Goal: Information Seeking & Learning: Learn about a topic

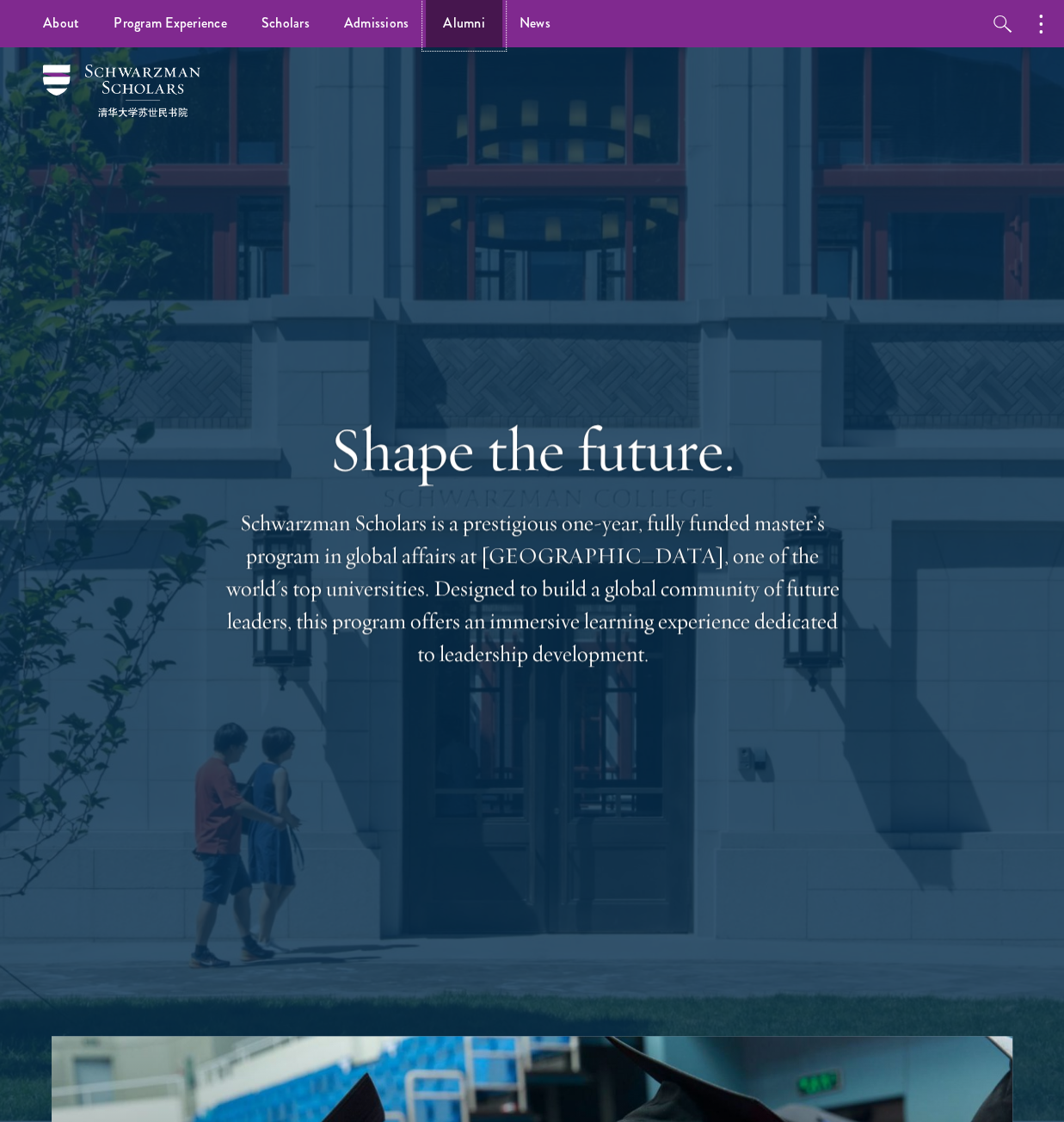
click at [470, 16] on link "Alumni" at bounding box center [464, 23] width 77 height 47
click at [300, 9] on link "Scholars" at bounding box center [286, 23] width 83 height 47
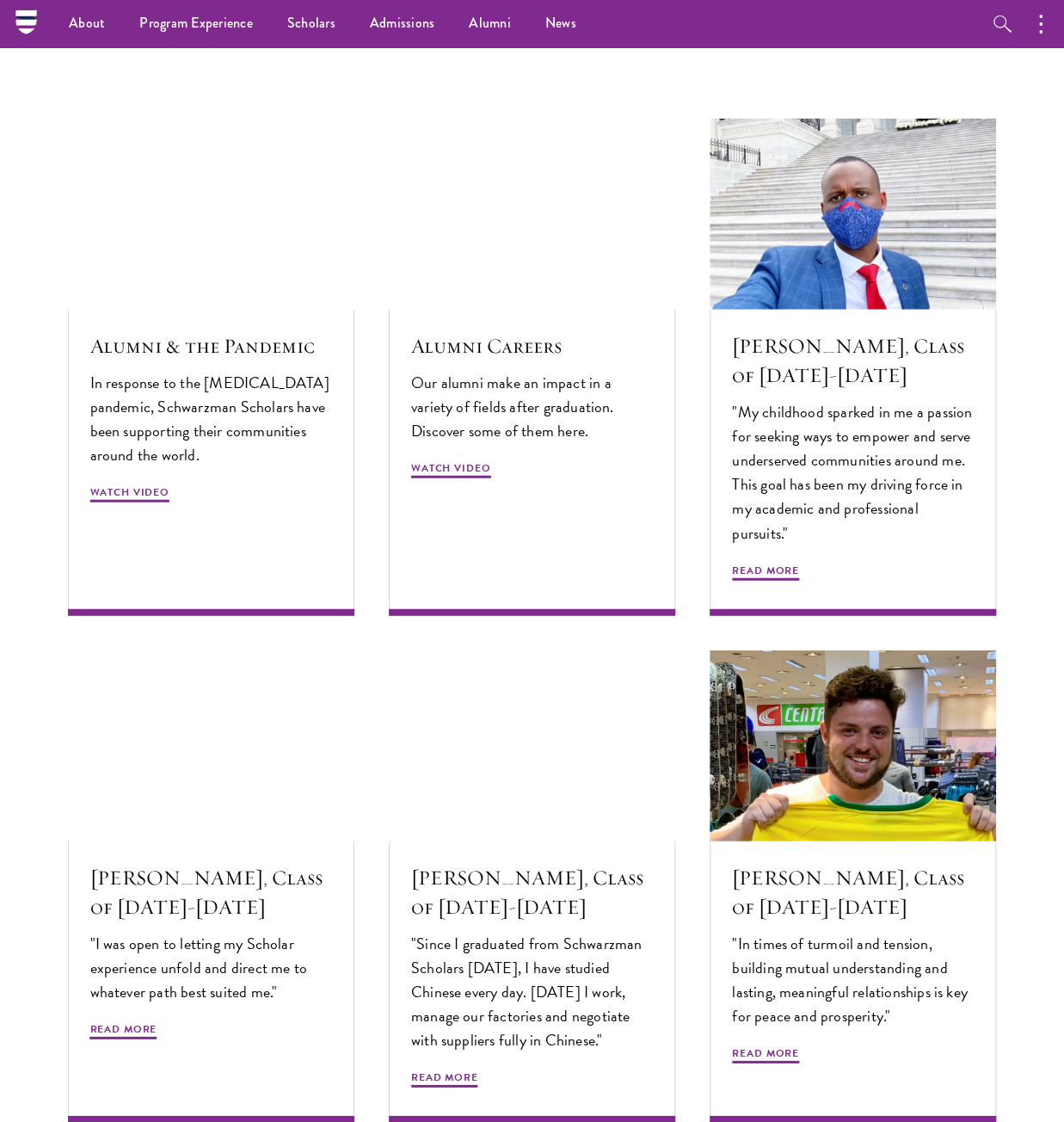
scroll to position [4905, 0]
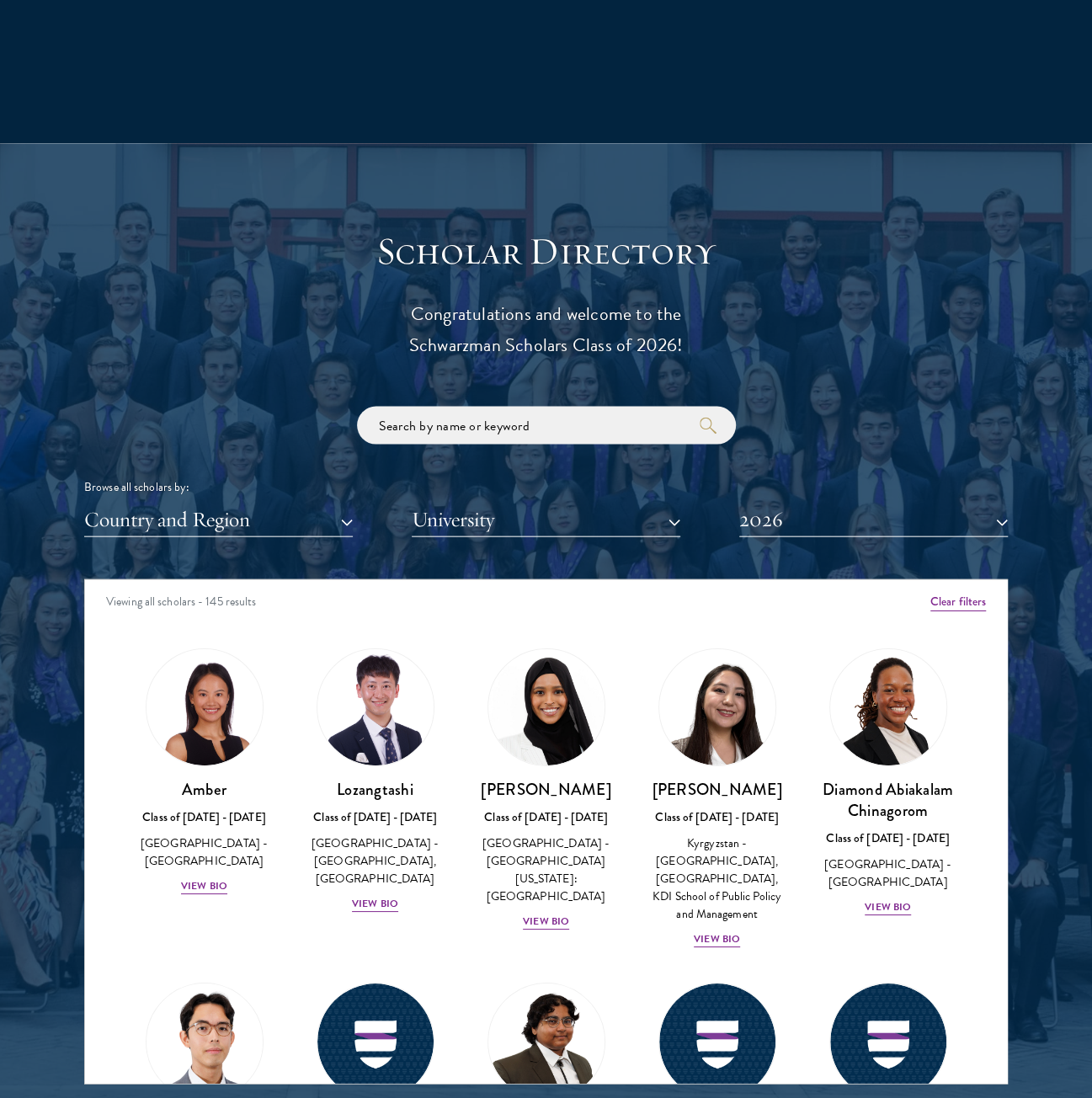
scroll to position [1684, 0]
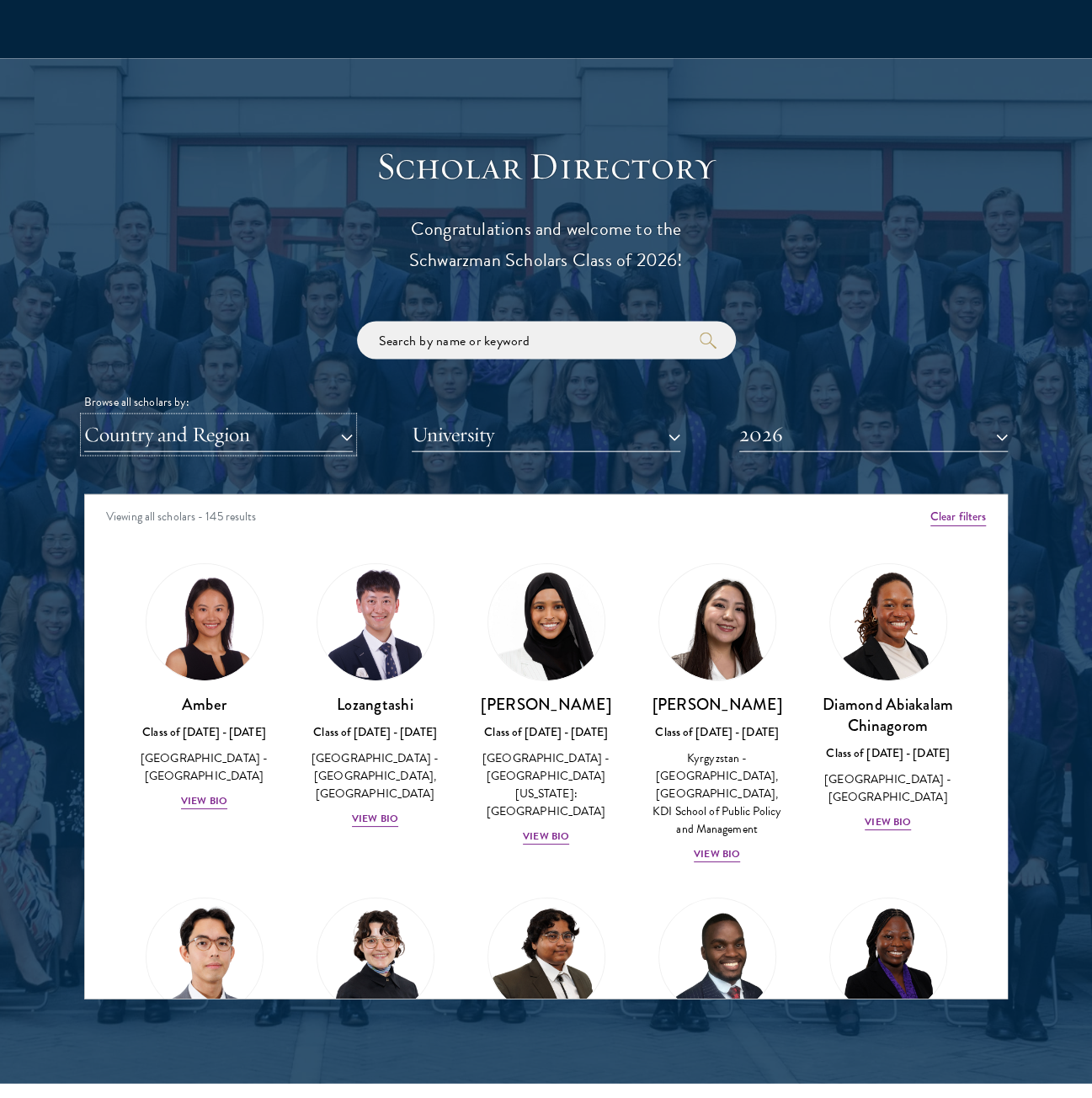
click at [195, 426] on button "Country and Region" at bounding box center [218, 434] width 269 height 35
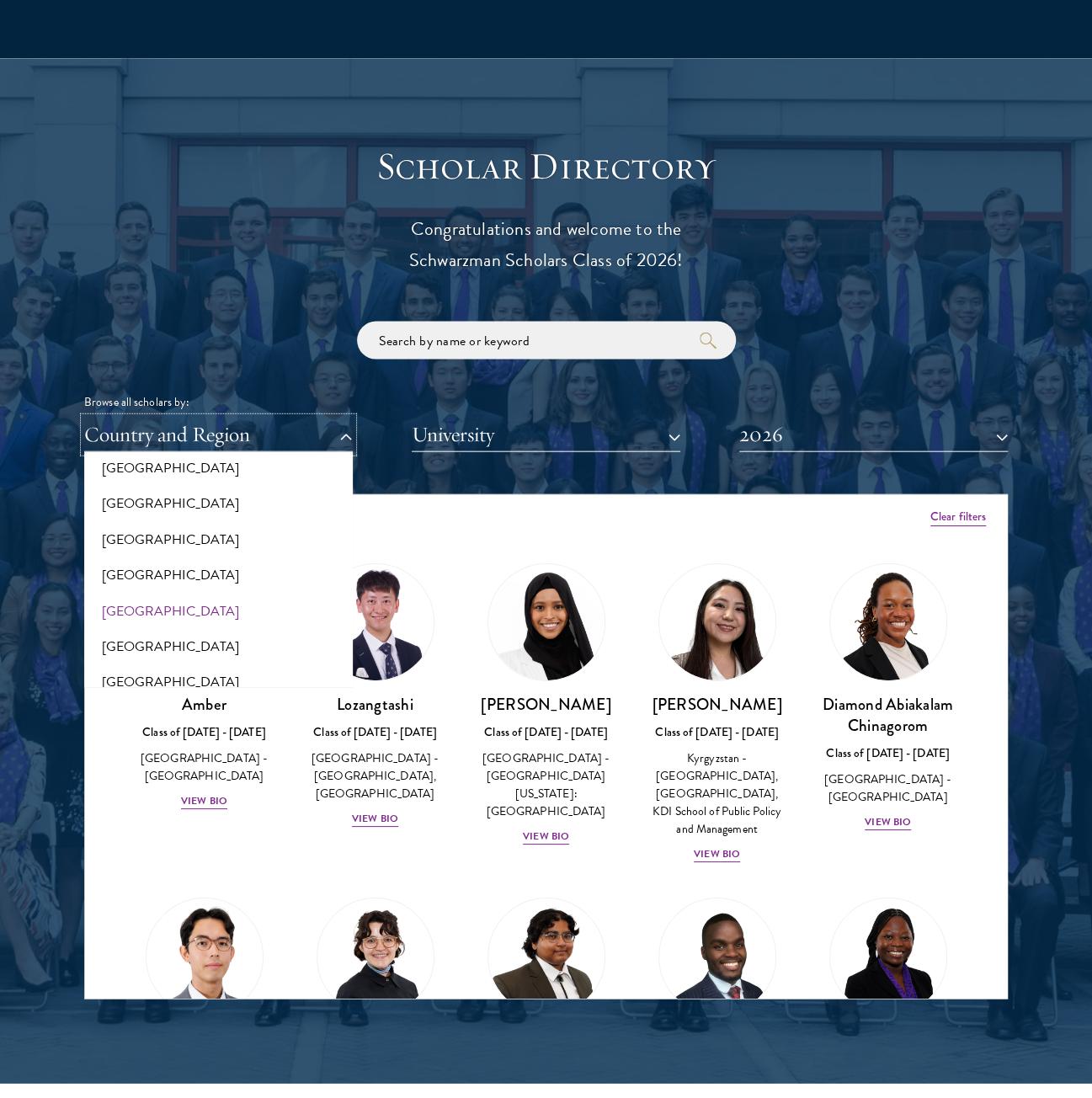
scroll to position [589, 0]
click at [120, 501] on button "[GEOGRAPHIC_DATA]" at bounding box center [218, 501] width 259 height 35
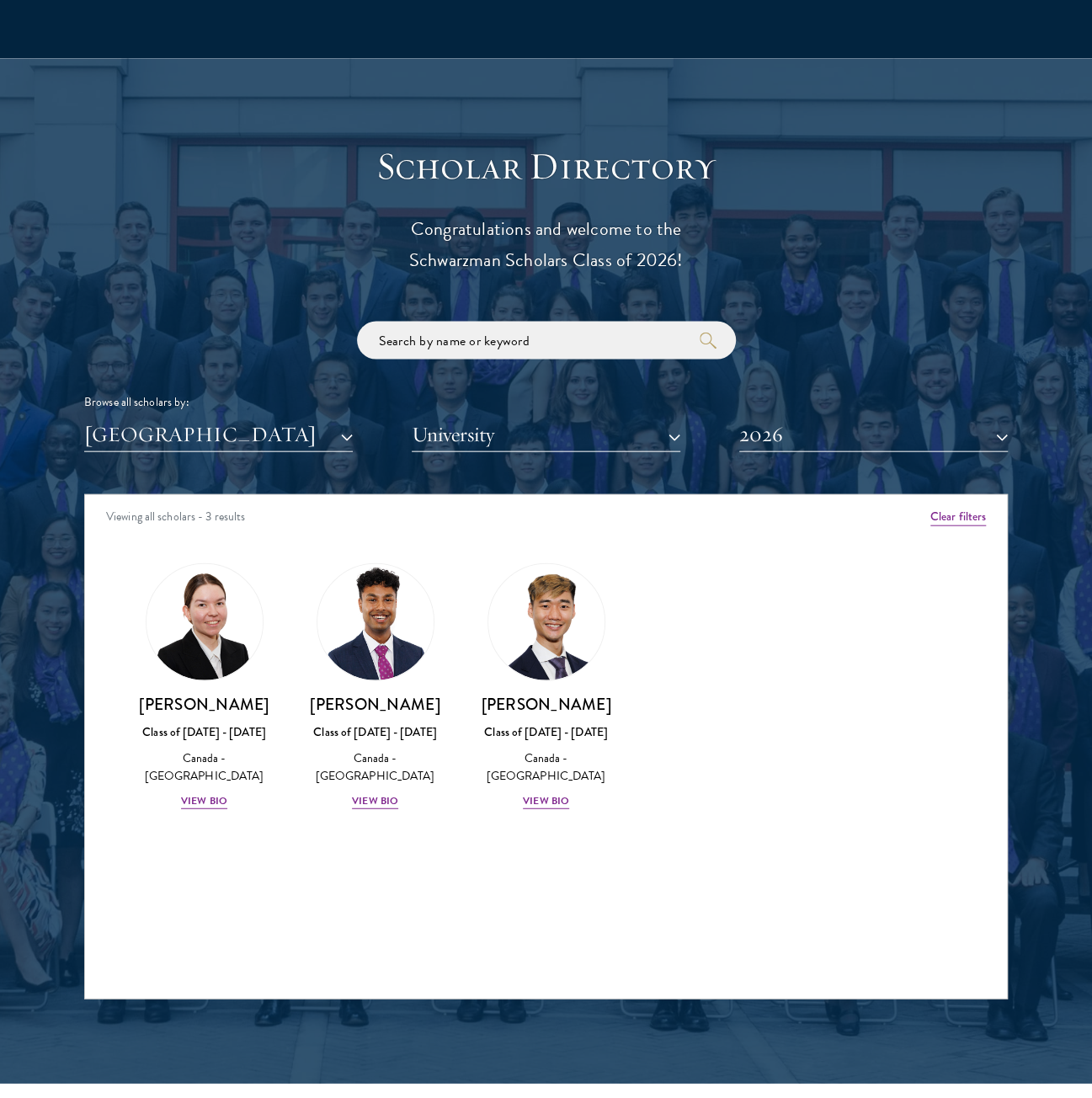
click at [264, 178] on div "Scholar Directory Congratulations and welcome to the Schwarzman Scholars Class …" at bounding box center [546, 572] width 924 height 857
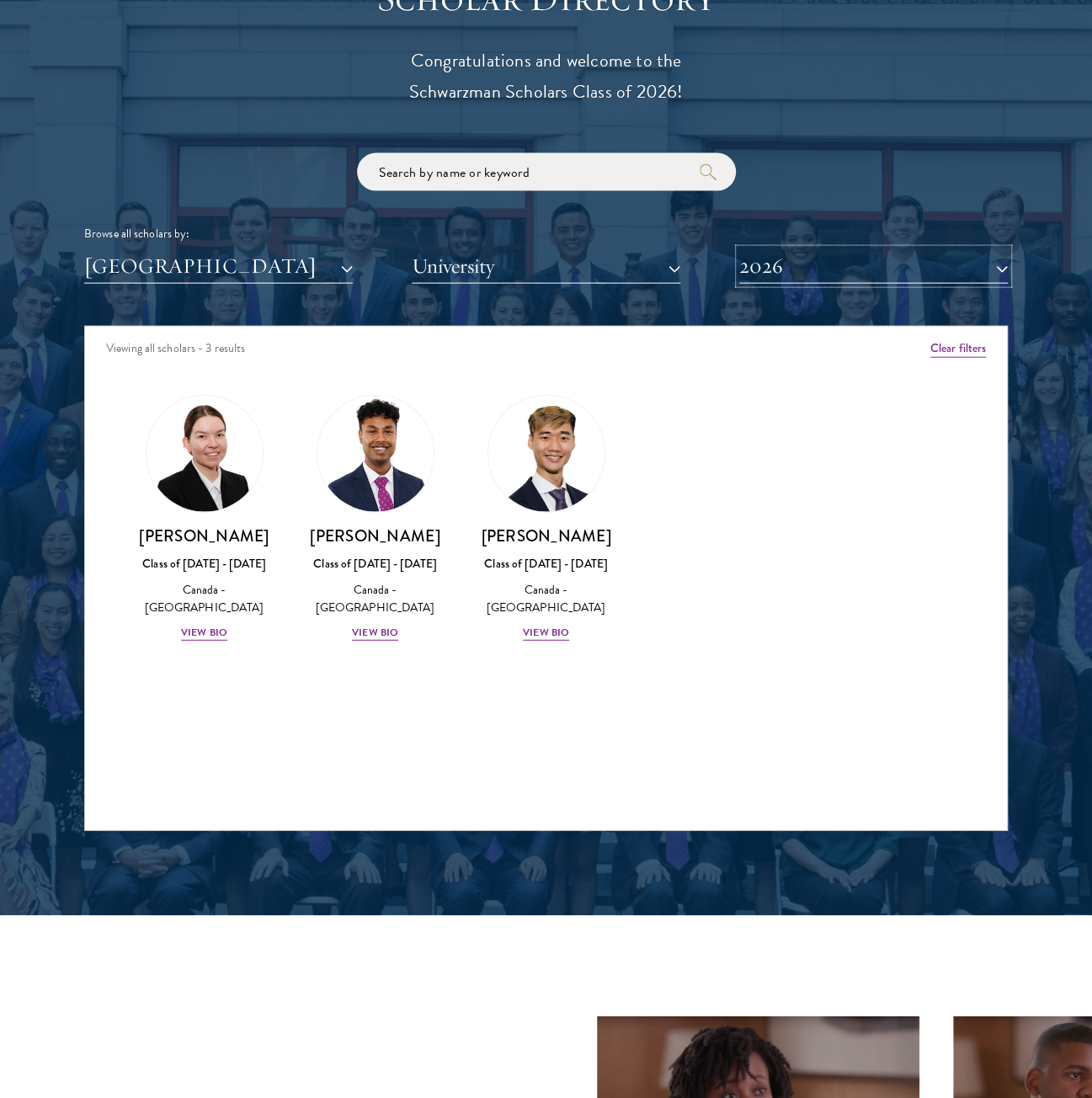
click at [846, 269] on button "2026" at bounding box center [874, 266] width 269 height 35
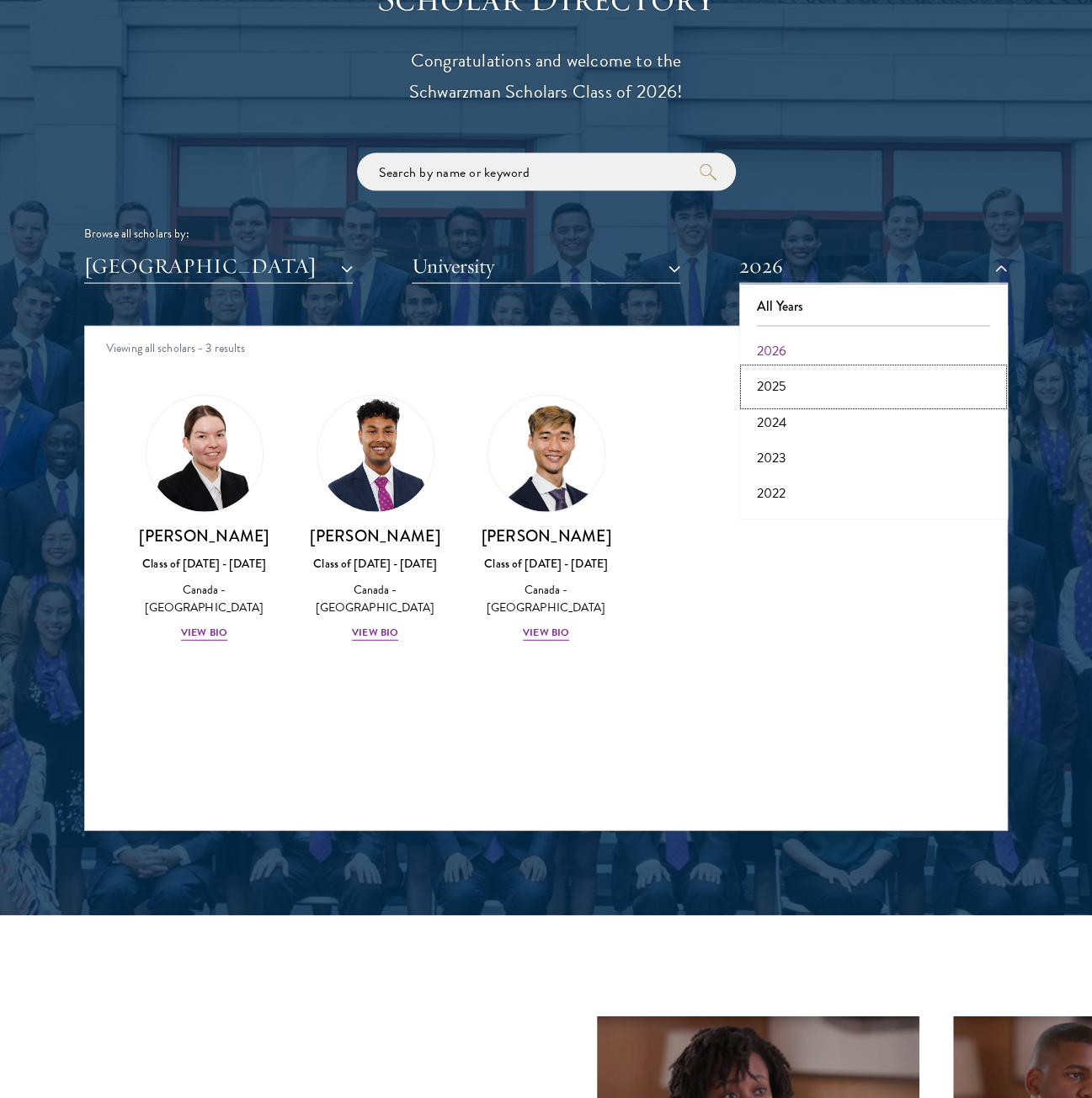
click at [792, 385] on button "2025" at bounding box center [874, 386] width 259 height 35
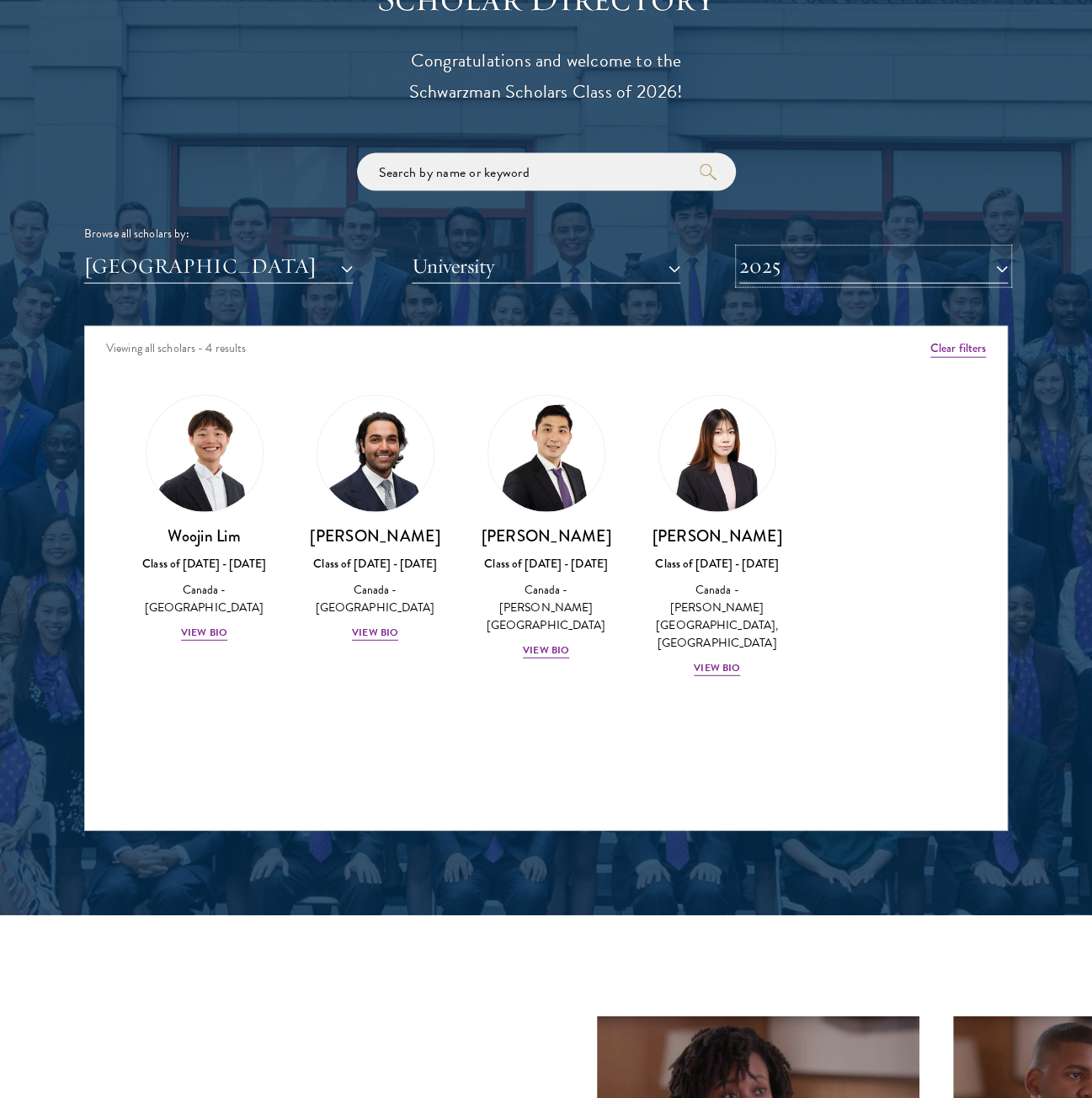
click at [820, 281] on button "2025" at bounding box center [874, 266] width 269 height 35
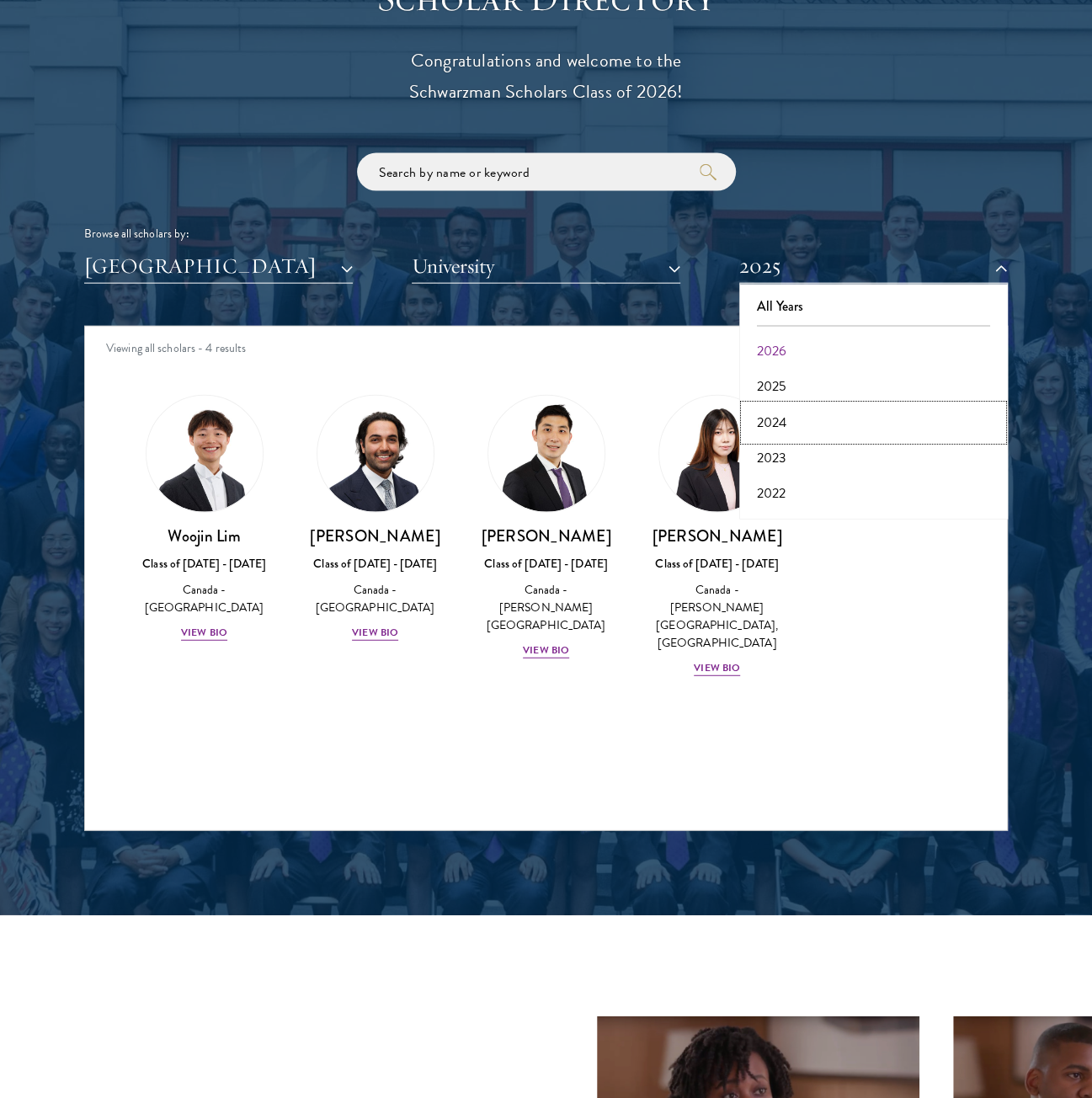
click at [793, 423] on button "2024" at bounding box center [874, 423] width 259 height 35
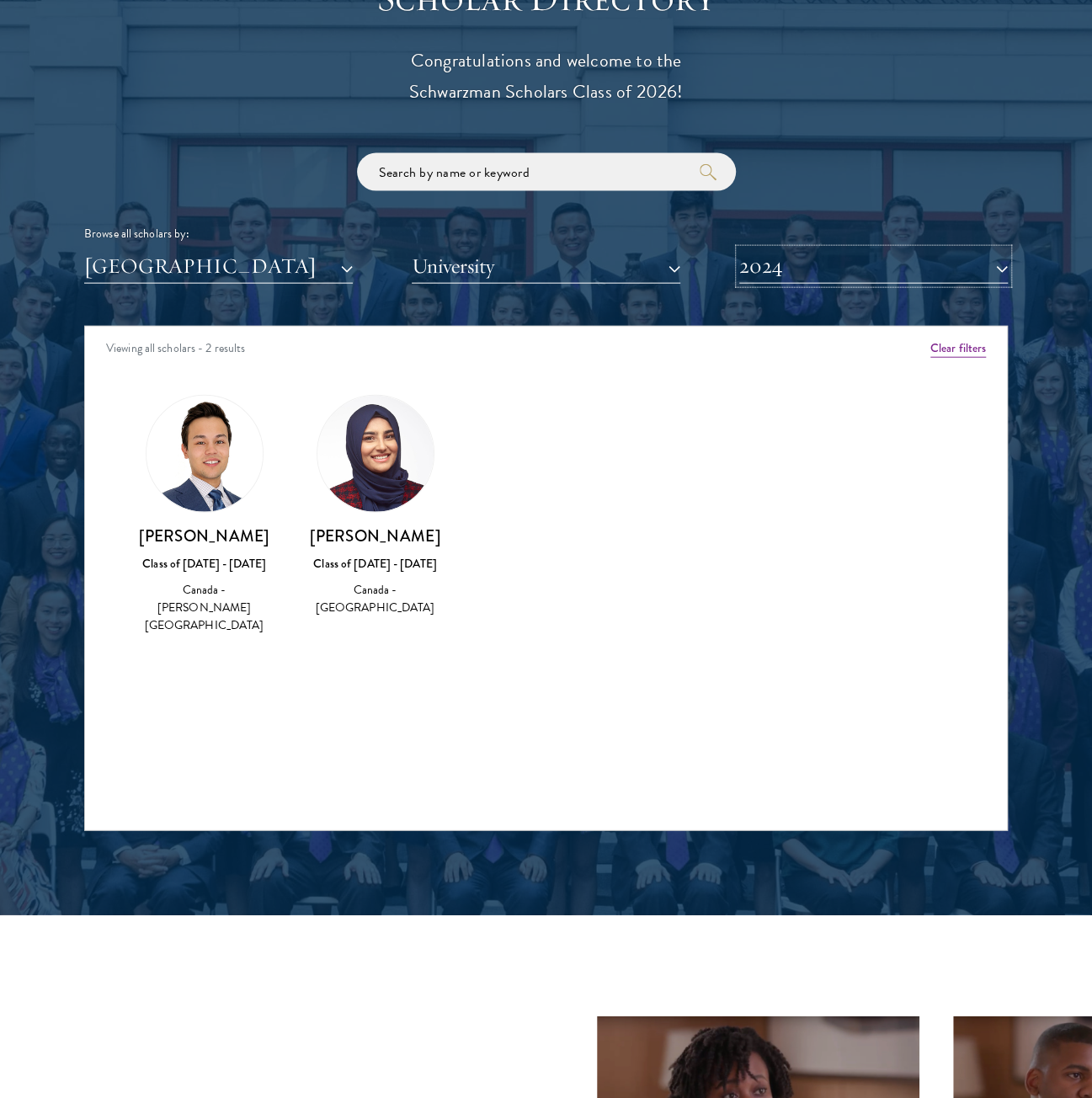
click at [797, 277] on button "2024" at bounding box center [874, 266] width 269 height 35
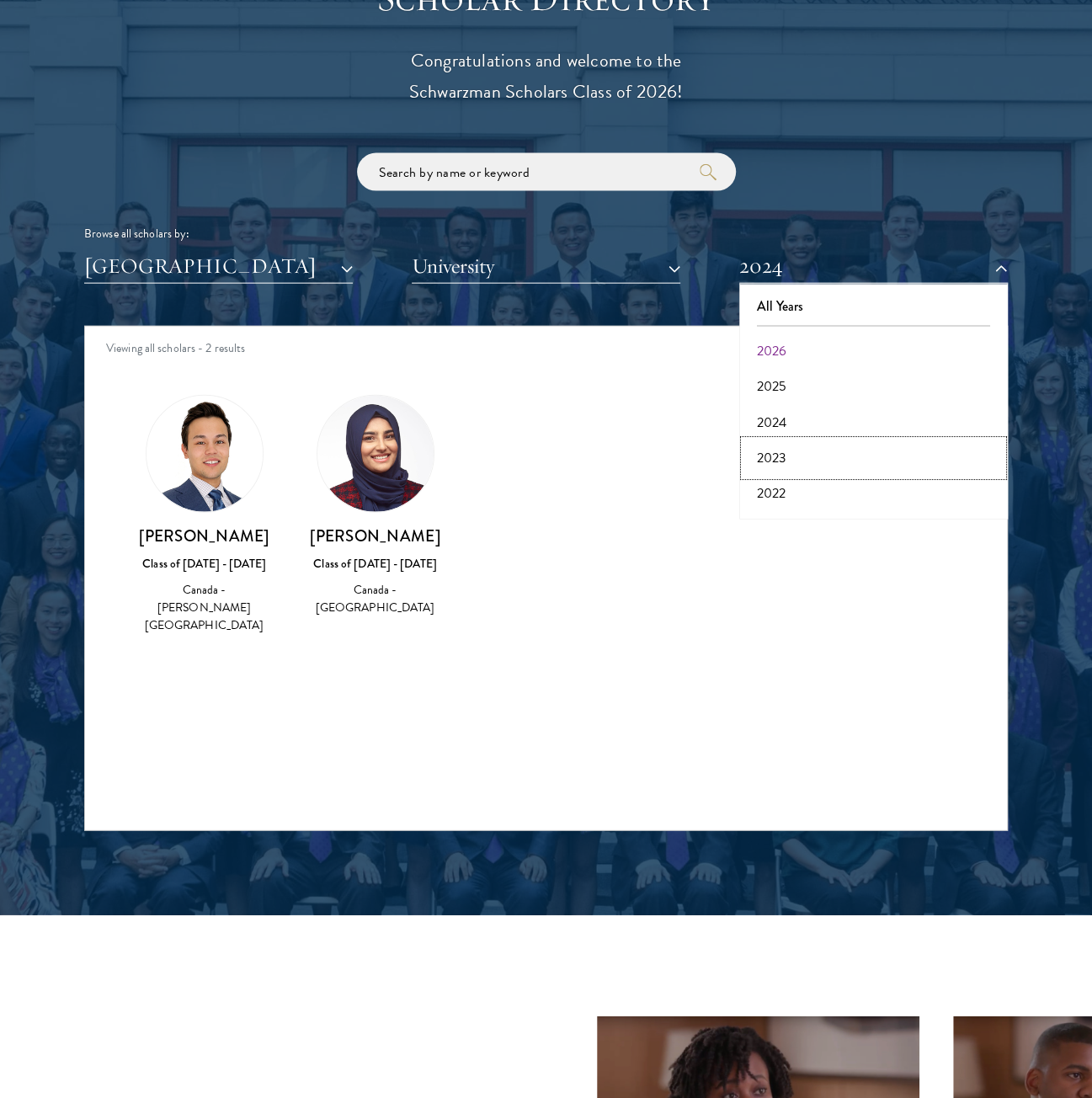
click at [772, 453] on button "2023" at bounding box center [874, 458] width 259 height 35
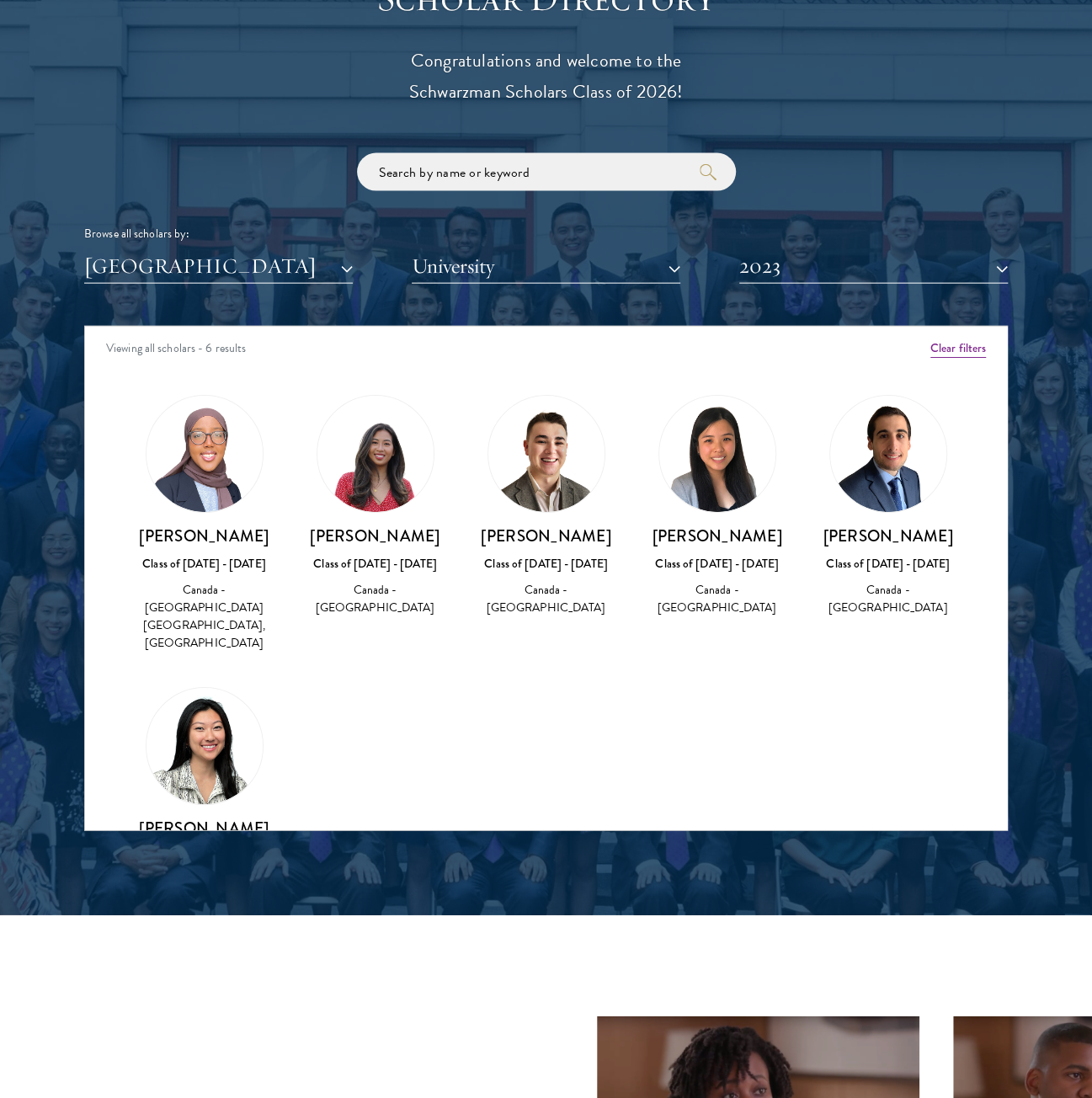
click at [837, 284] on div "Scholar Directory Congratulations and welcome to the Schwarzman Scholars Class …" at bounding box center [546, 403] width 924 height 857
click at [828, 272] on button "2023" at bounding box center [874, 266] width 269 height 35
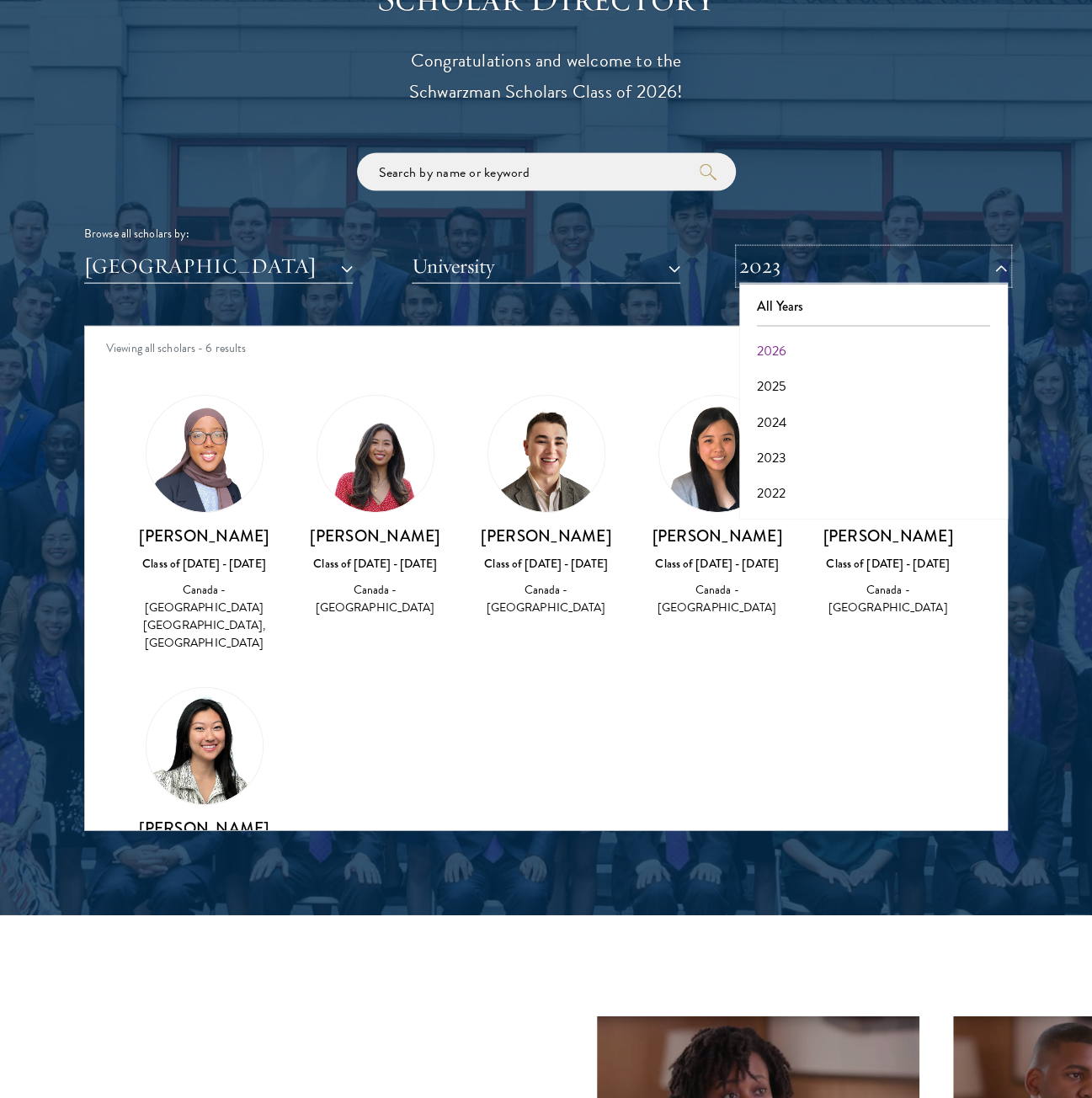
scroll to position [84, 0]
click at [791, 402] on button "2022" at bounding box center [874, 409] width 259 height 35
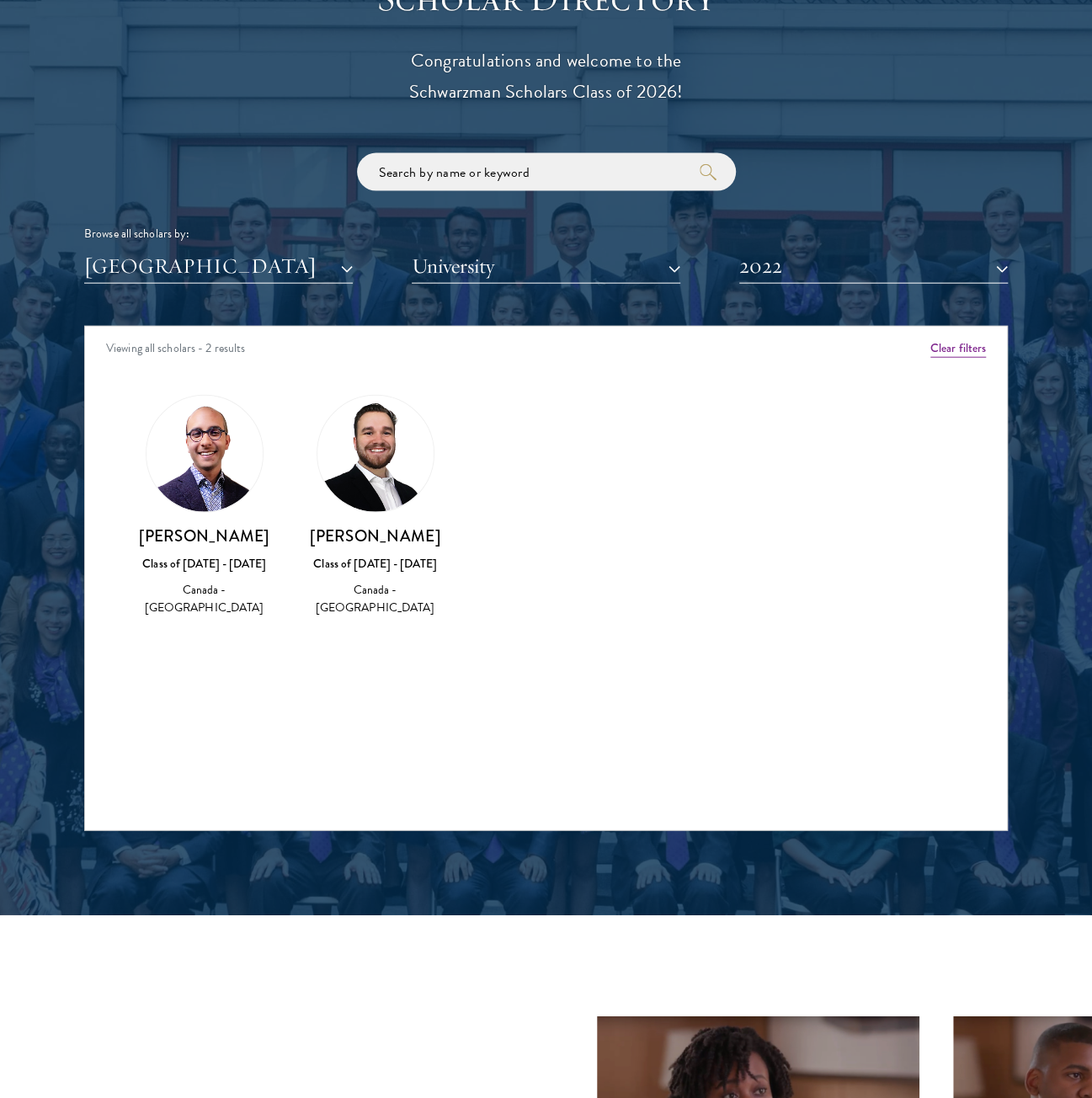
click at [552, 412] on div "Amber Class of [DATE] - [DATE] [GEOGRAPHIC_DATA] - [GEOGRAPHIC_DATA] View Bio C…" at bounding box center [546, 521] width 923 height 295
drag, startPoint x: 524, startPoint y: 512, endPoint x: 546, endPoint y: 499, distance: 25.6
click at [524, 512] on div "Amber Class of [DATE] - [DATE] [GEOGRAPHIC_DATA] - [GEOGRAPHIC_DATA] View Bio C…" at bounding box center [546, 521] width 923 height 295
click at [880, 271] on button "2022" at bounding box center [874, 266] width 269 height 35
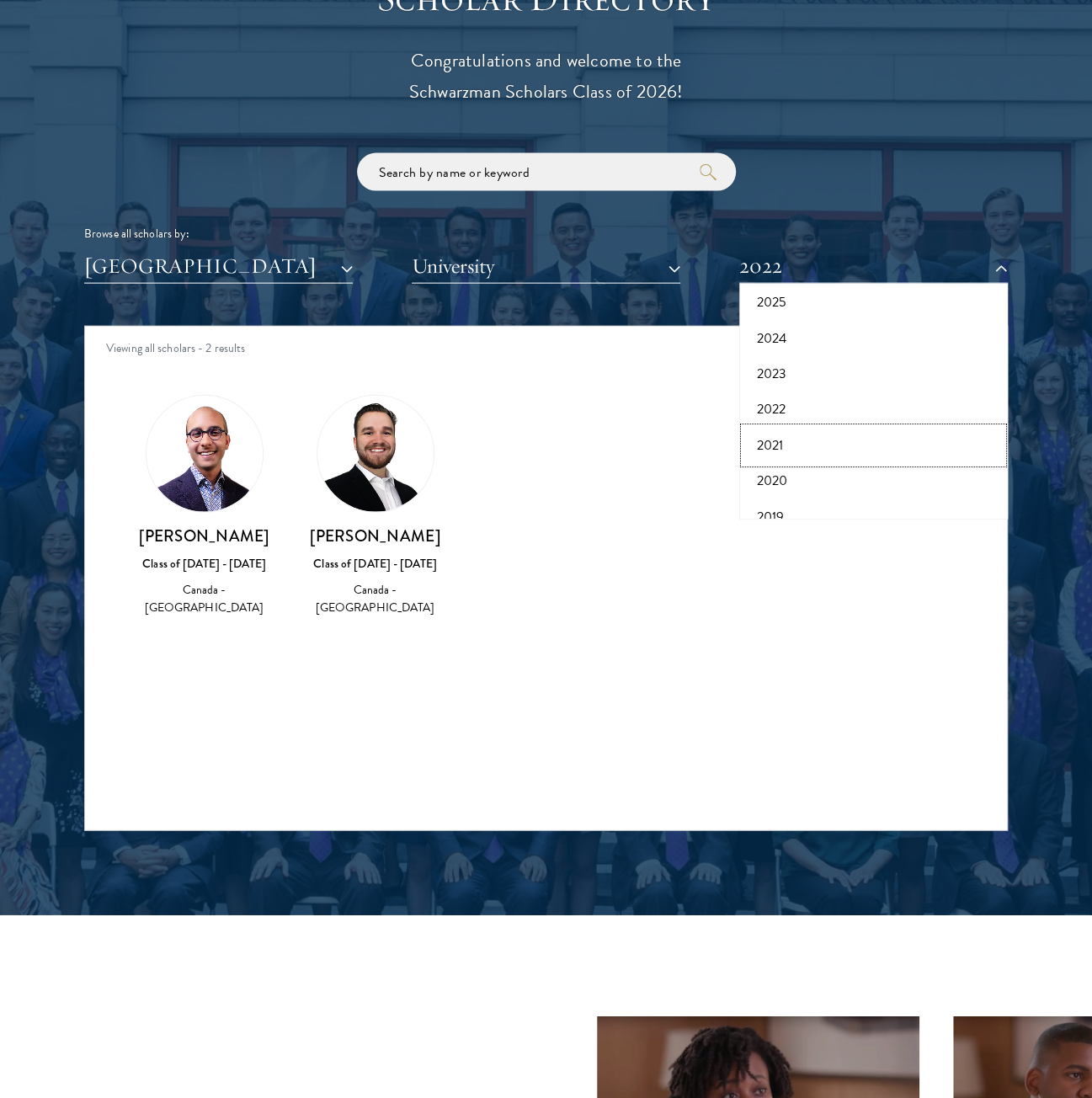
click at [818, 439] on button "2021" at bounding box center [874, 445] width 259 height 35
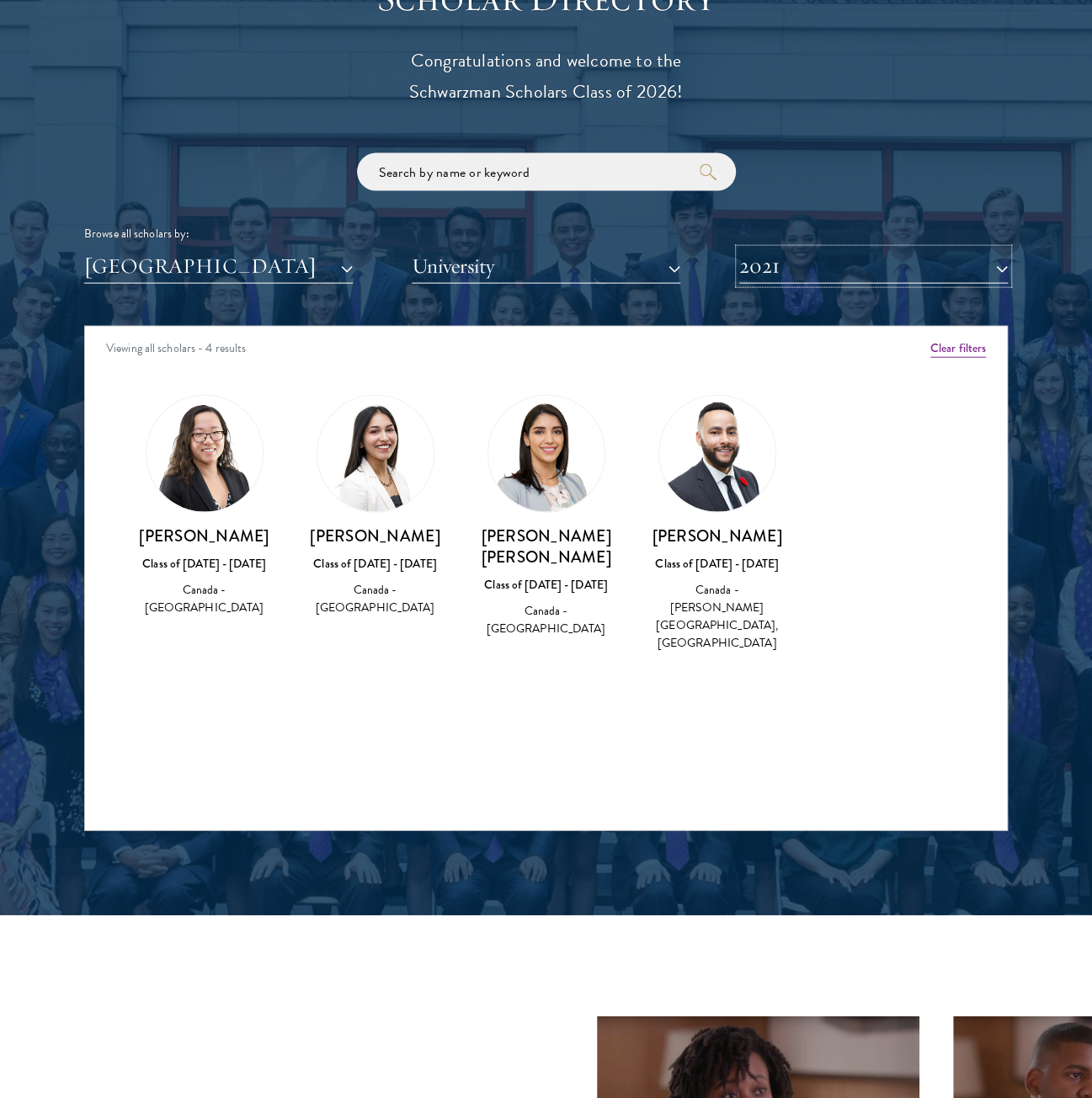
click at [899, 273] on button "2021" at bounding box center [874, 266] width 269 height 35
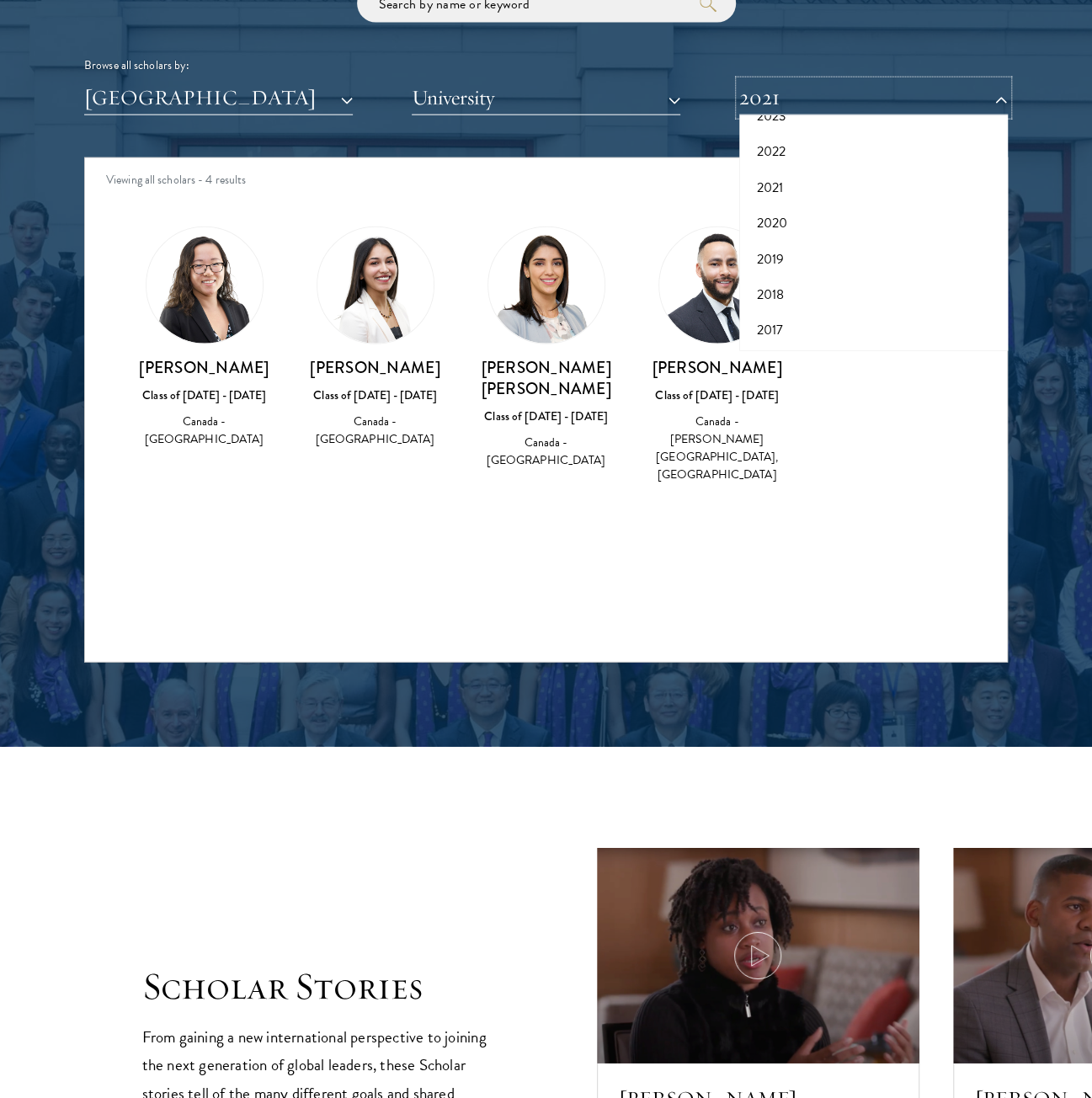
scroll to position [2106, 0]
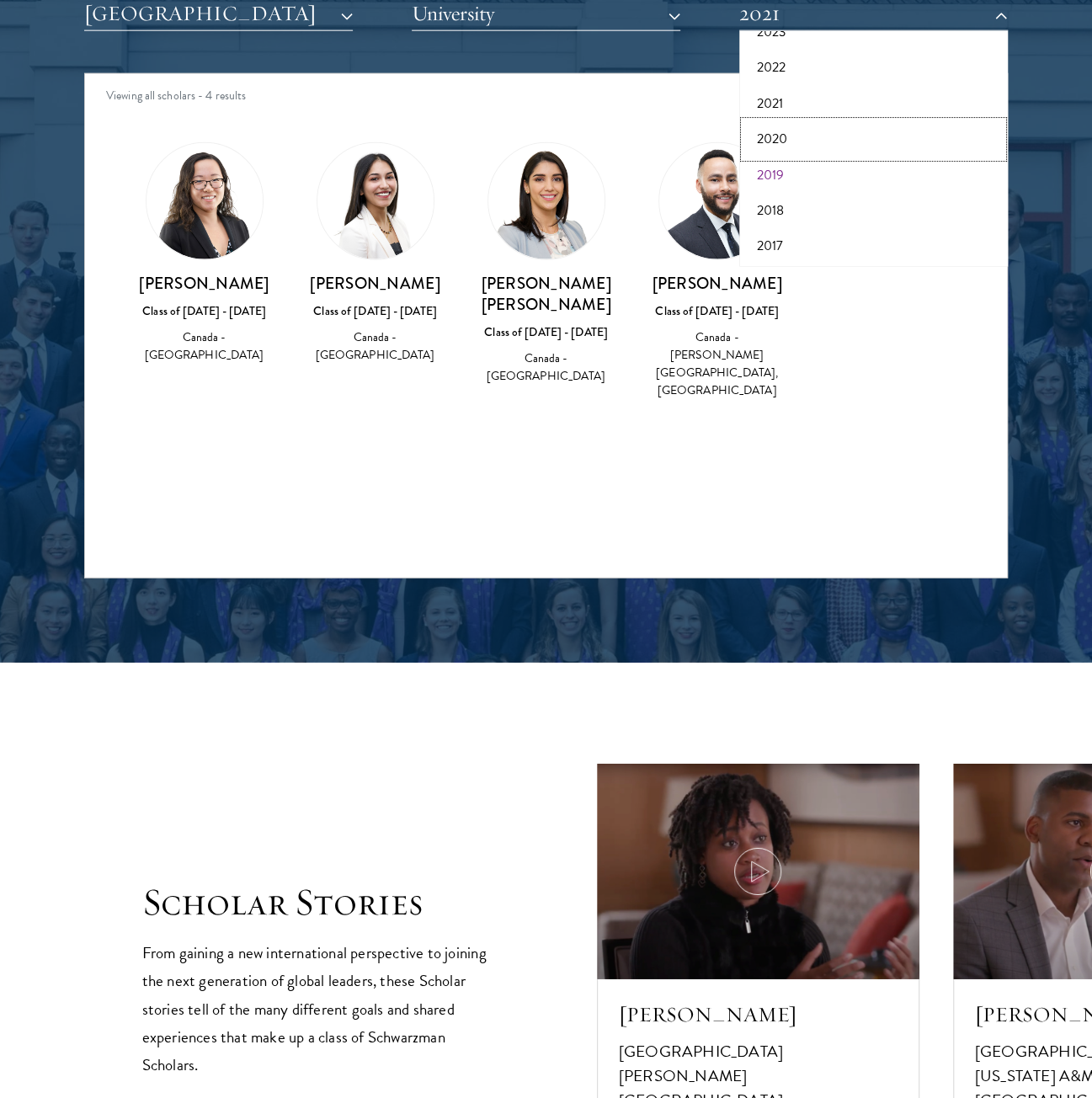
drag, startPoint x: 785, startPoint y: 129, endPoint x: 787, endPoint y: 162, distance: 33.1
click at [787, 180] on div "All Years 2026 2025 2024 2023 2022 2021 2020 2019 2018 2017" at bounding box center [874, 149] width 269 height 236
click at [799, 127] on button "2020" at bounding box center [874, 139] width 259 height 35
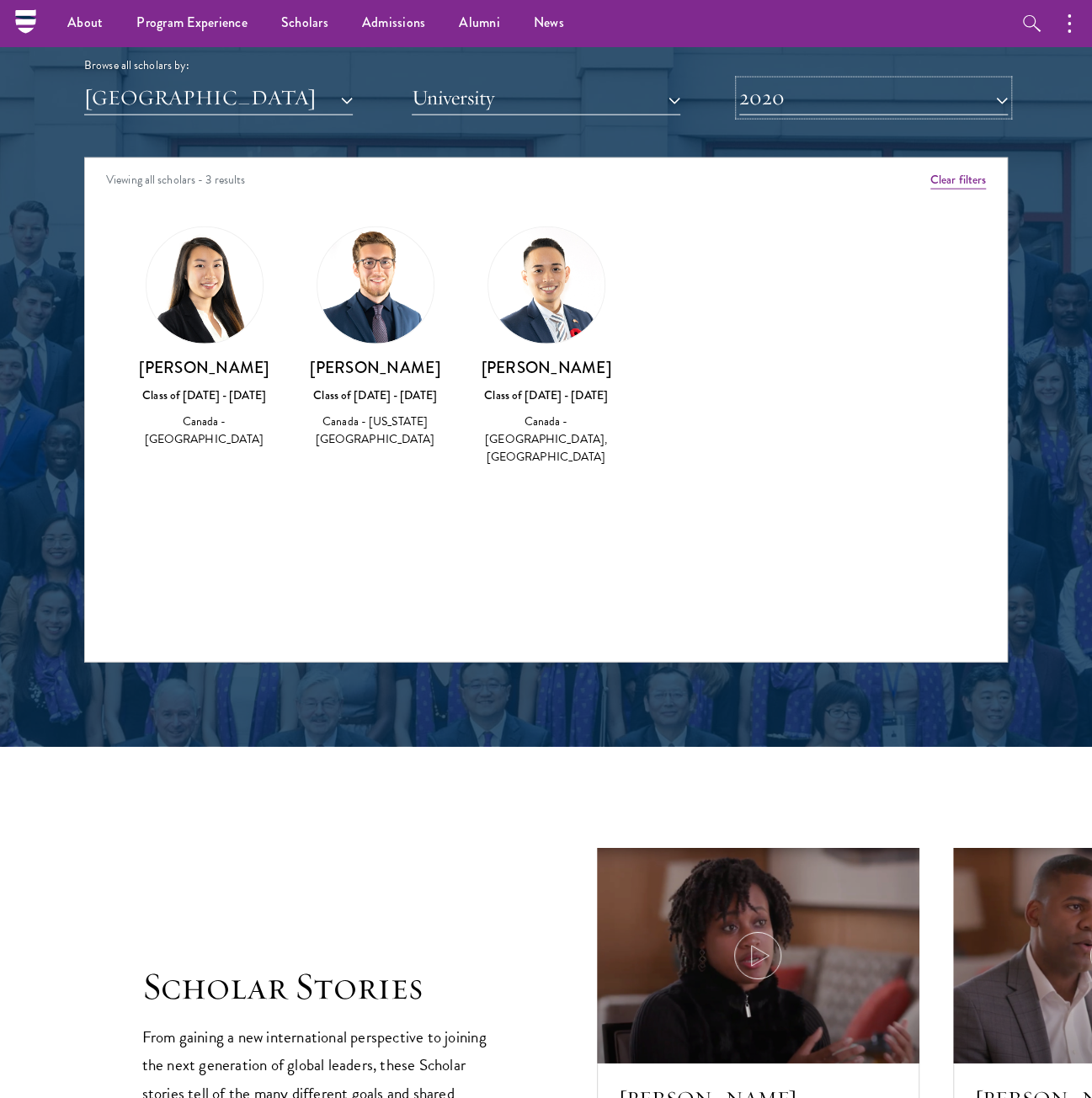
click at [799, 87] on button "2020" at bounding box center [874, 98] width 269 height 35
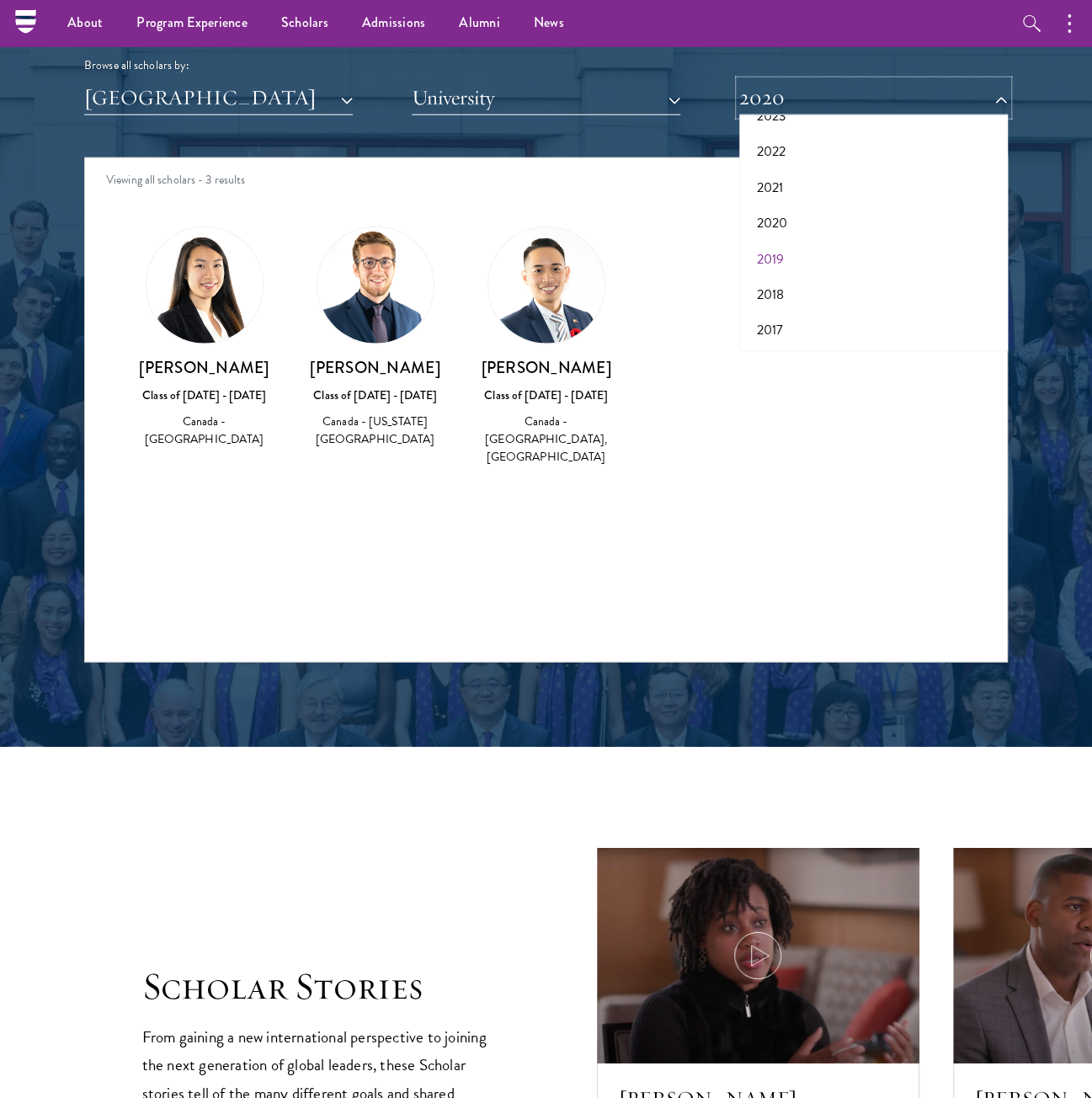
scroll to position [2106, 0]
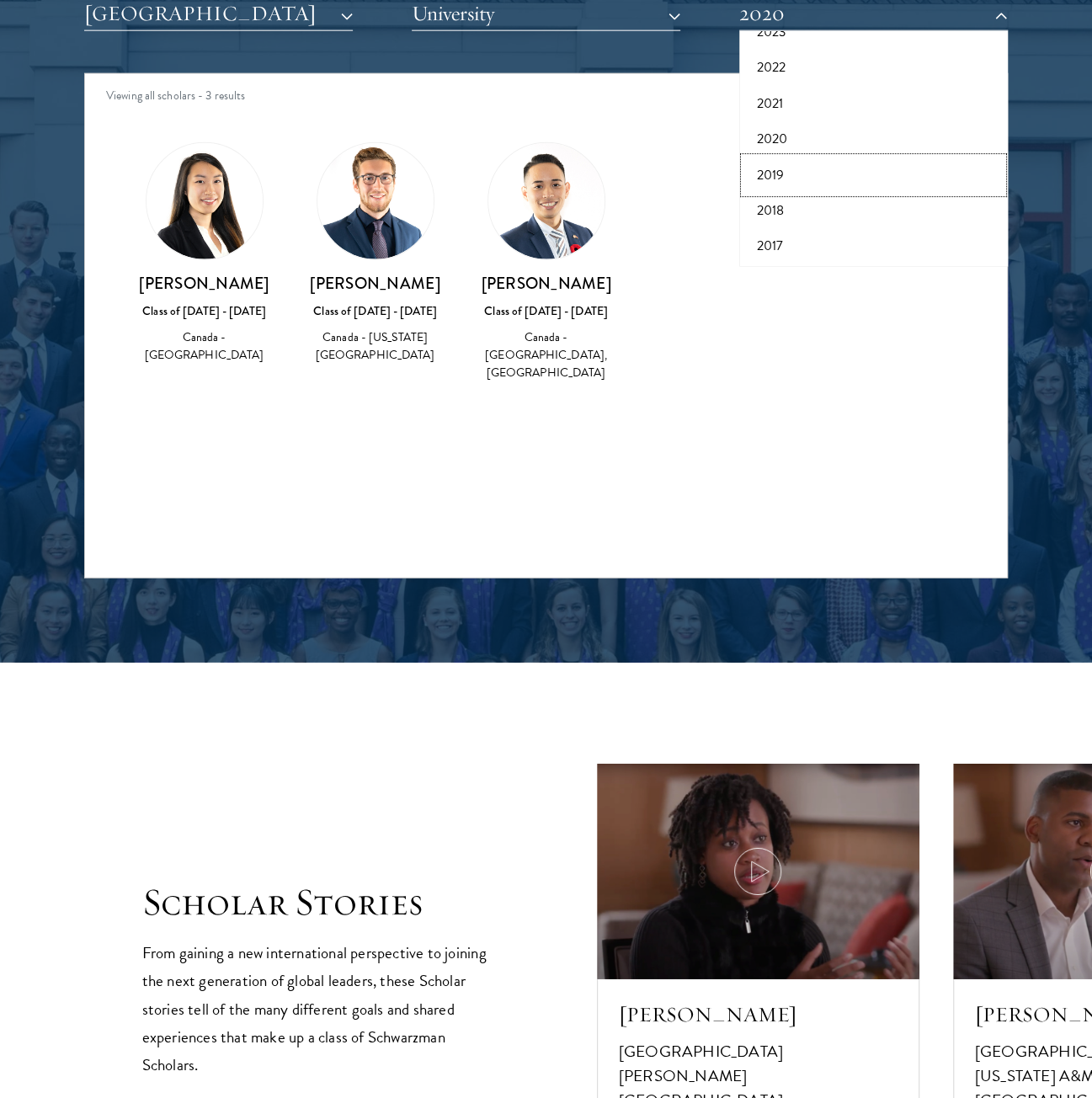
click at [780, 163] on button "2019" at bounding box center [874, 175] width 259 height 35
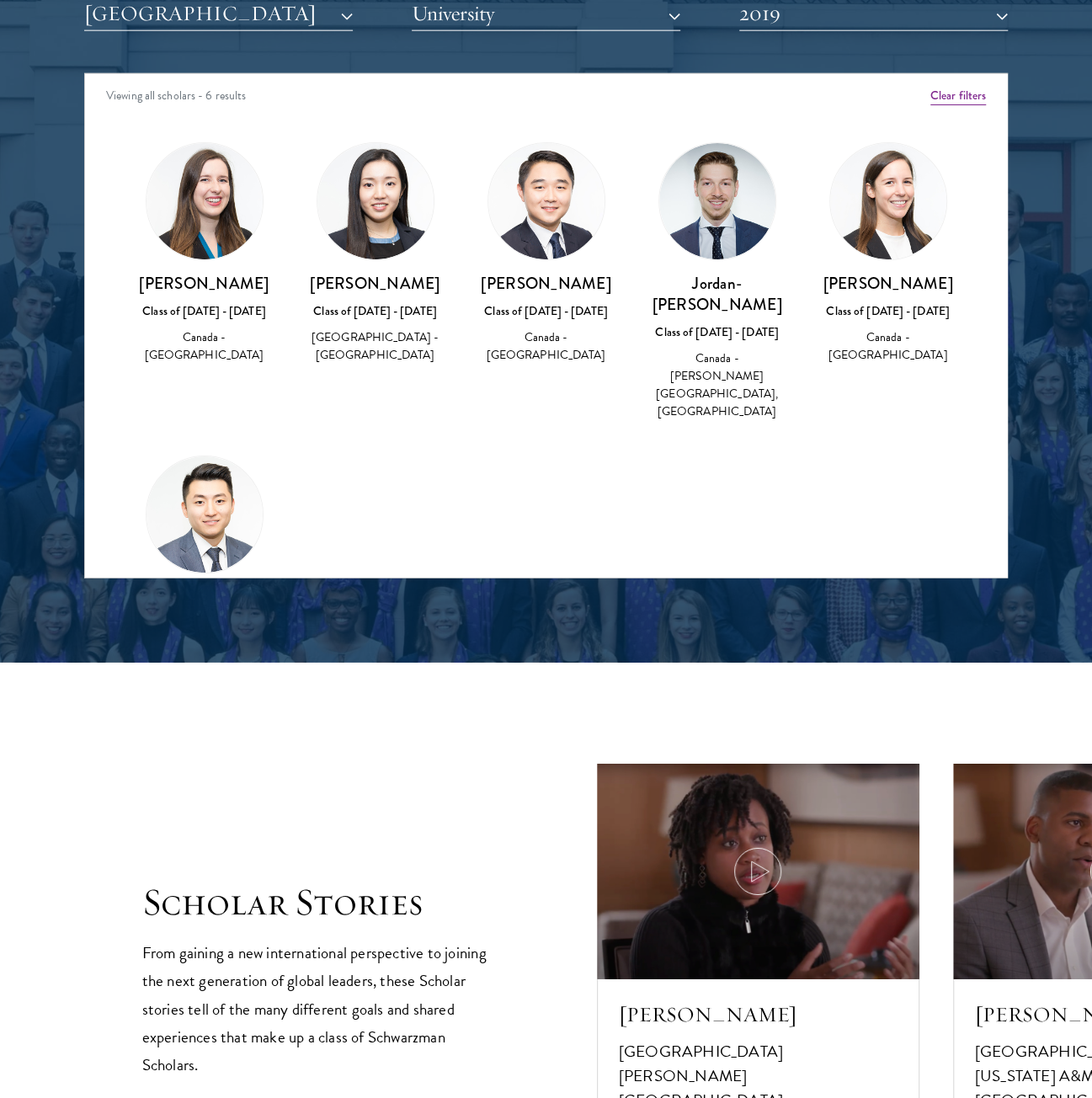
scroll to position [1853, 0]
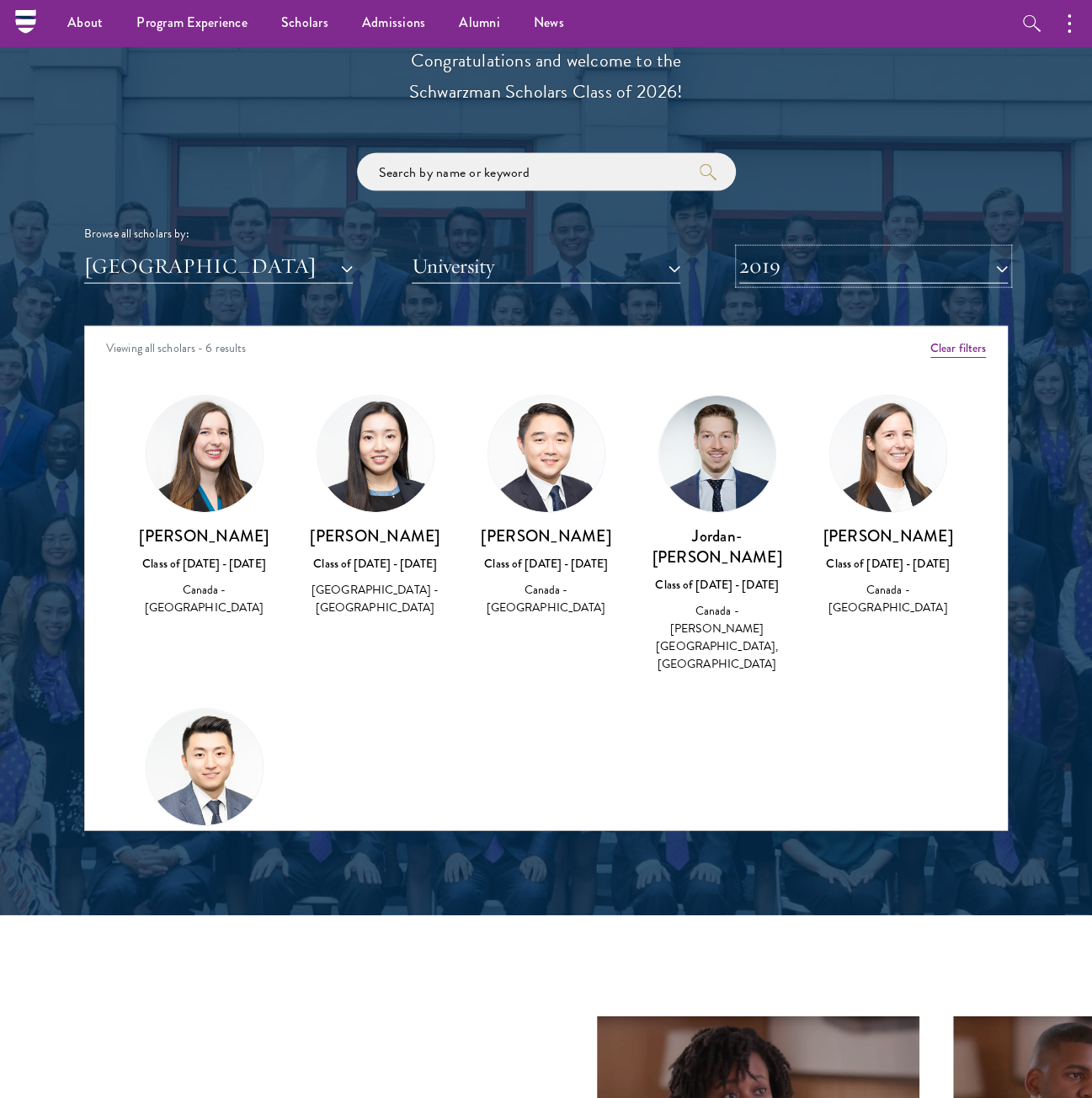
click at [842, 278] on button "2019" at bounding box center [874, 266] width 269 height 35
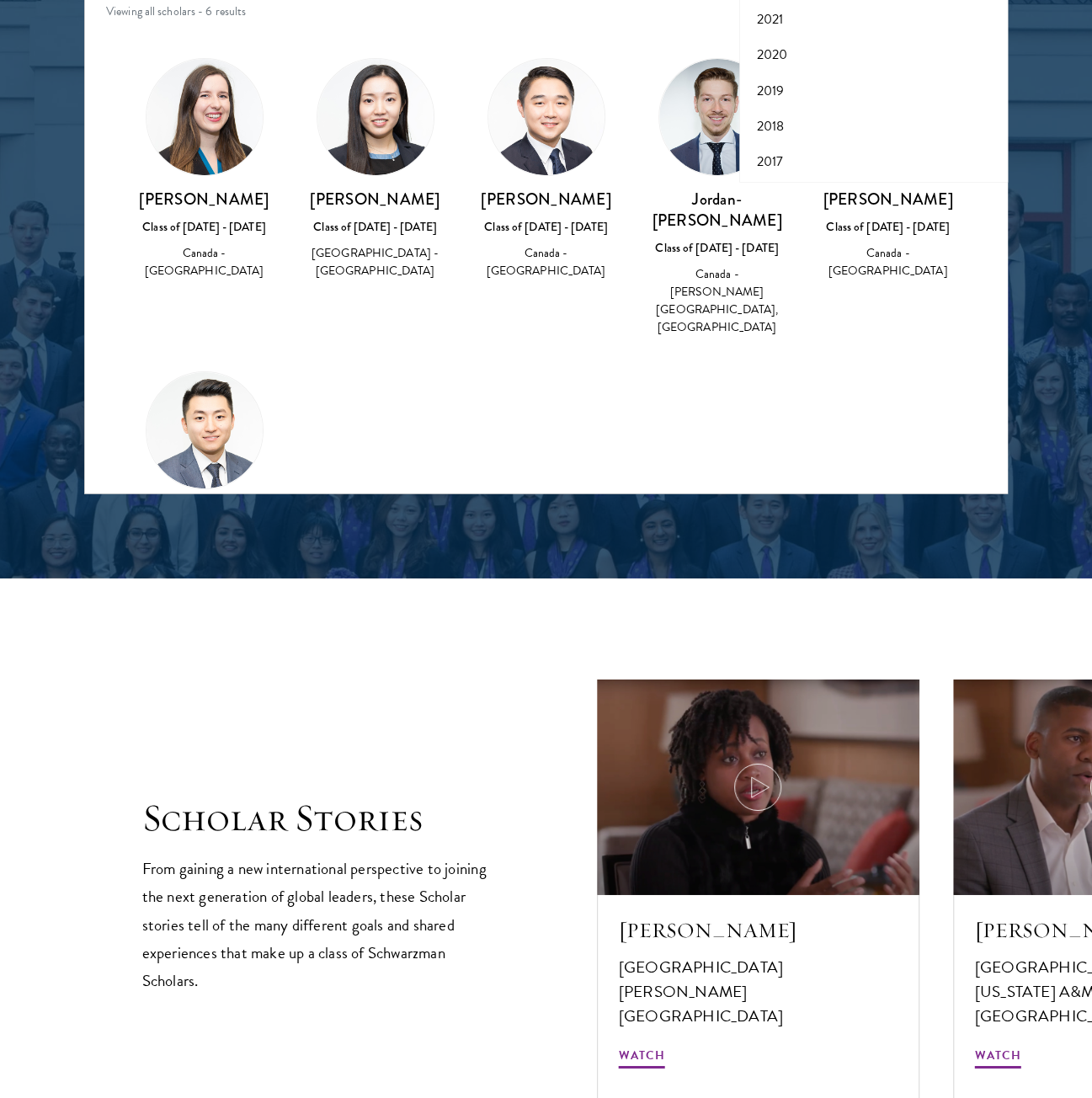
click at [544, 555] on div at bounding box center [546, 66] width 1092 height 1025
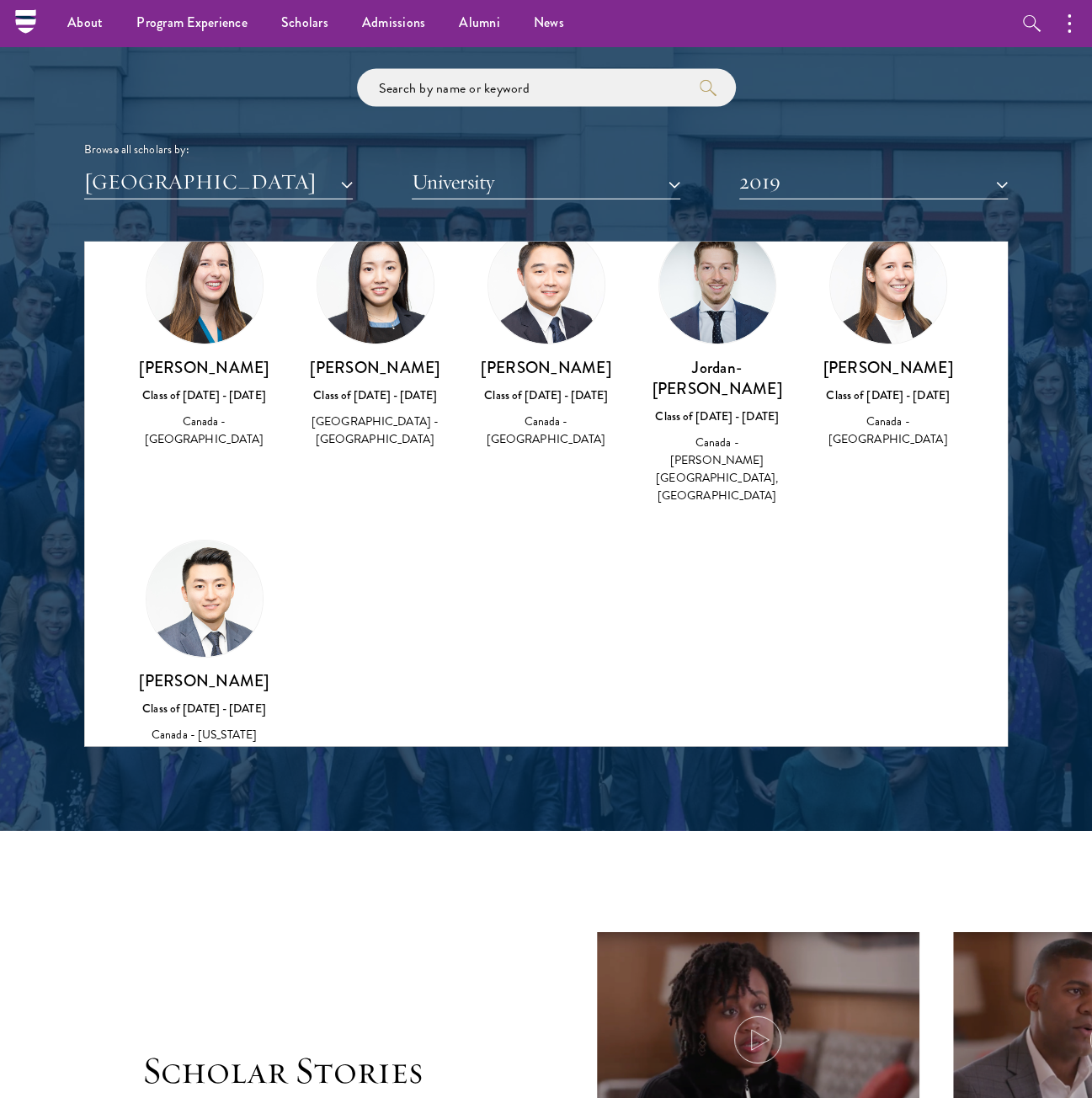
scroll to position [116, 0]
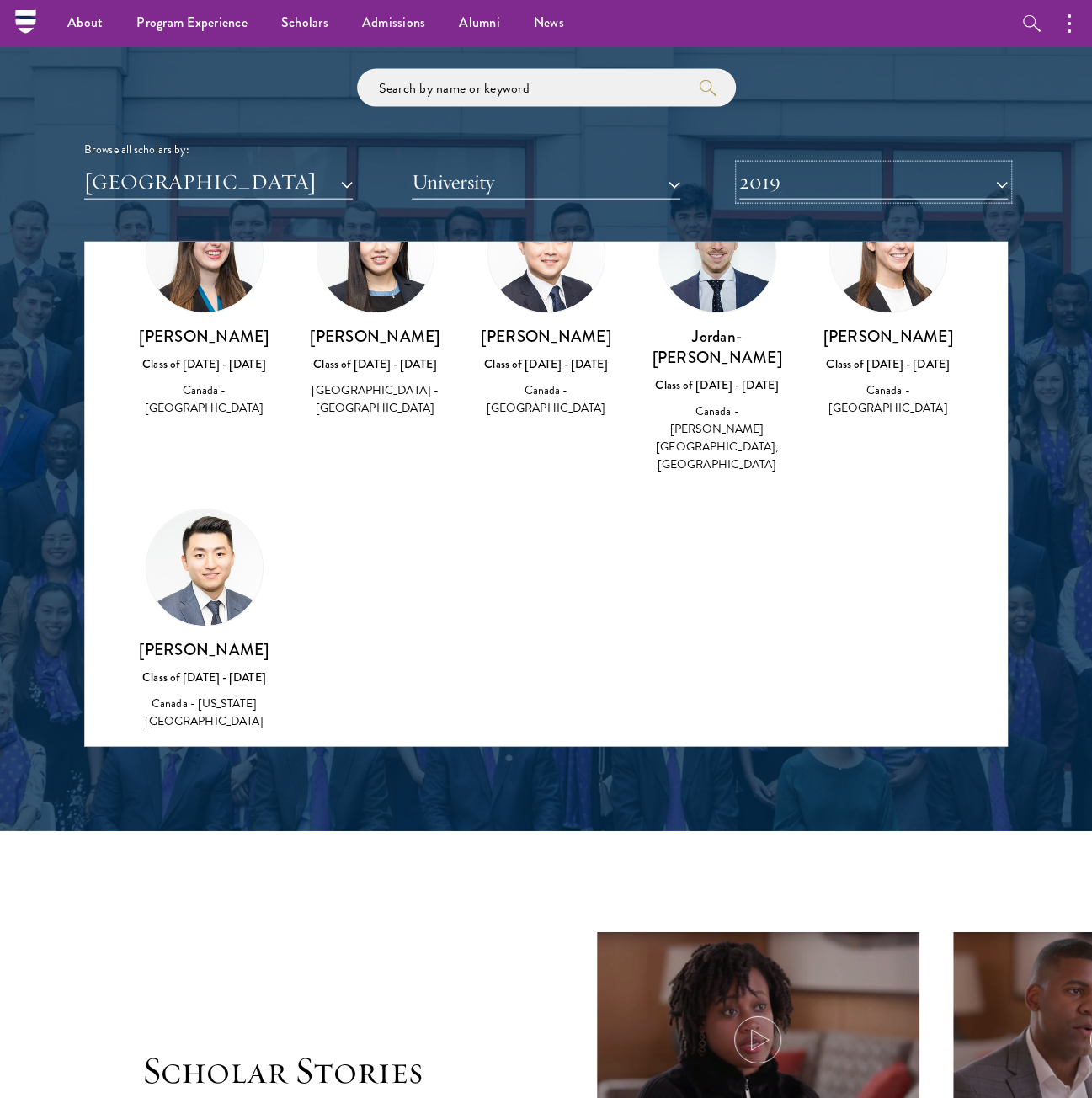
click at [849, 177] on button "2019" at bounding box center [874, 182] width 269 height 35
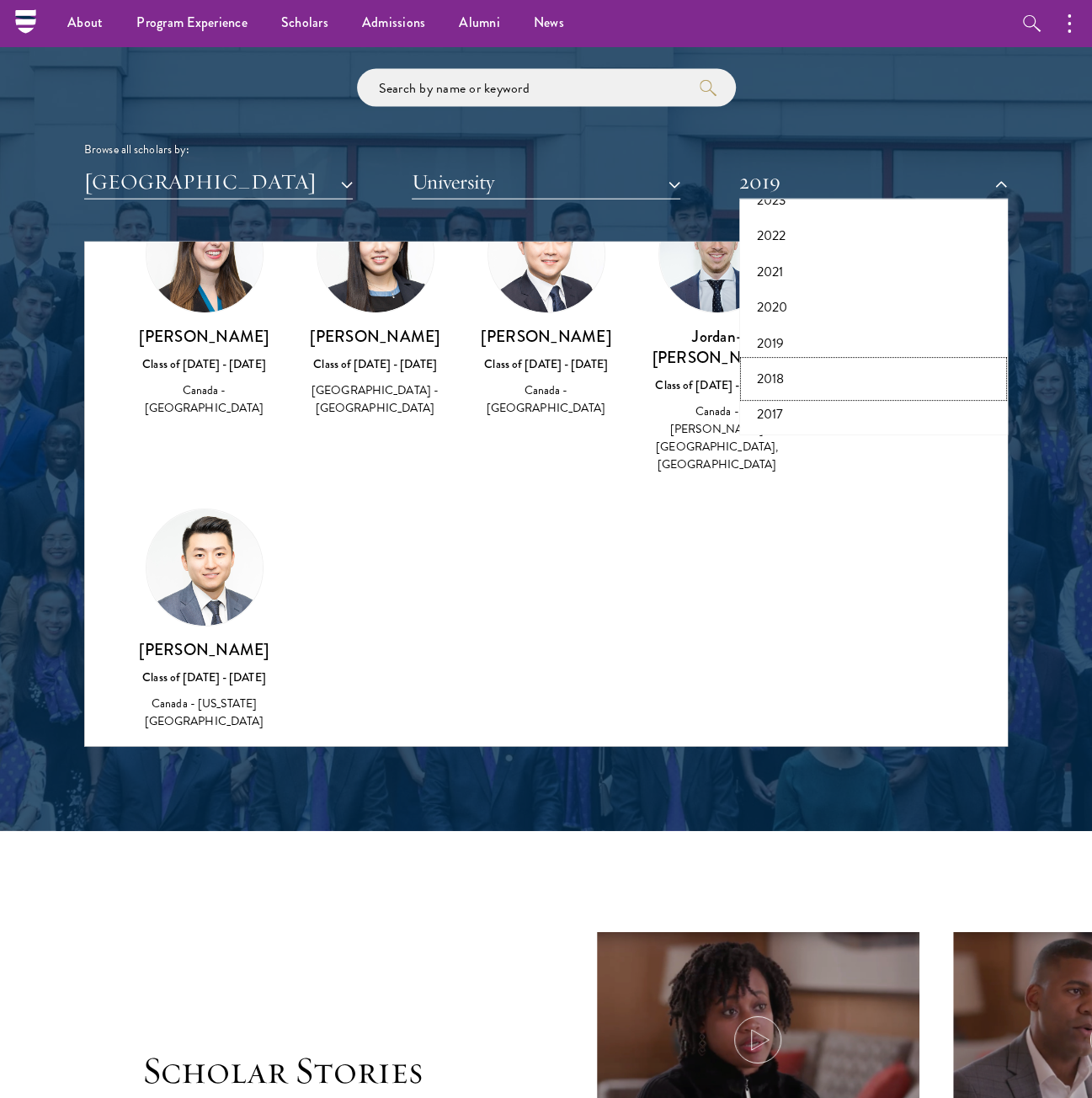
click at [798, 375] on button "2018" at bounding box center [874, 379] width 259 height 35
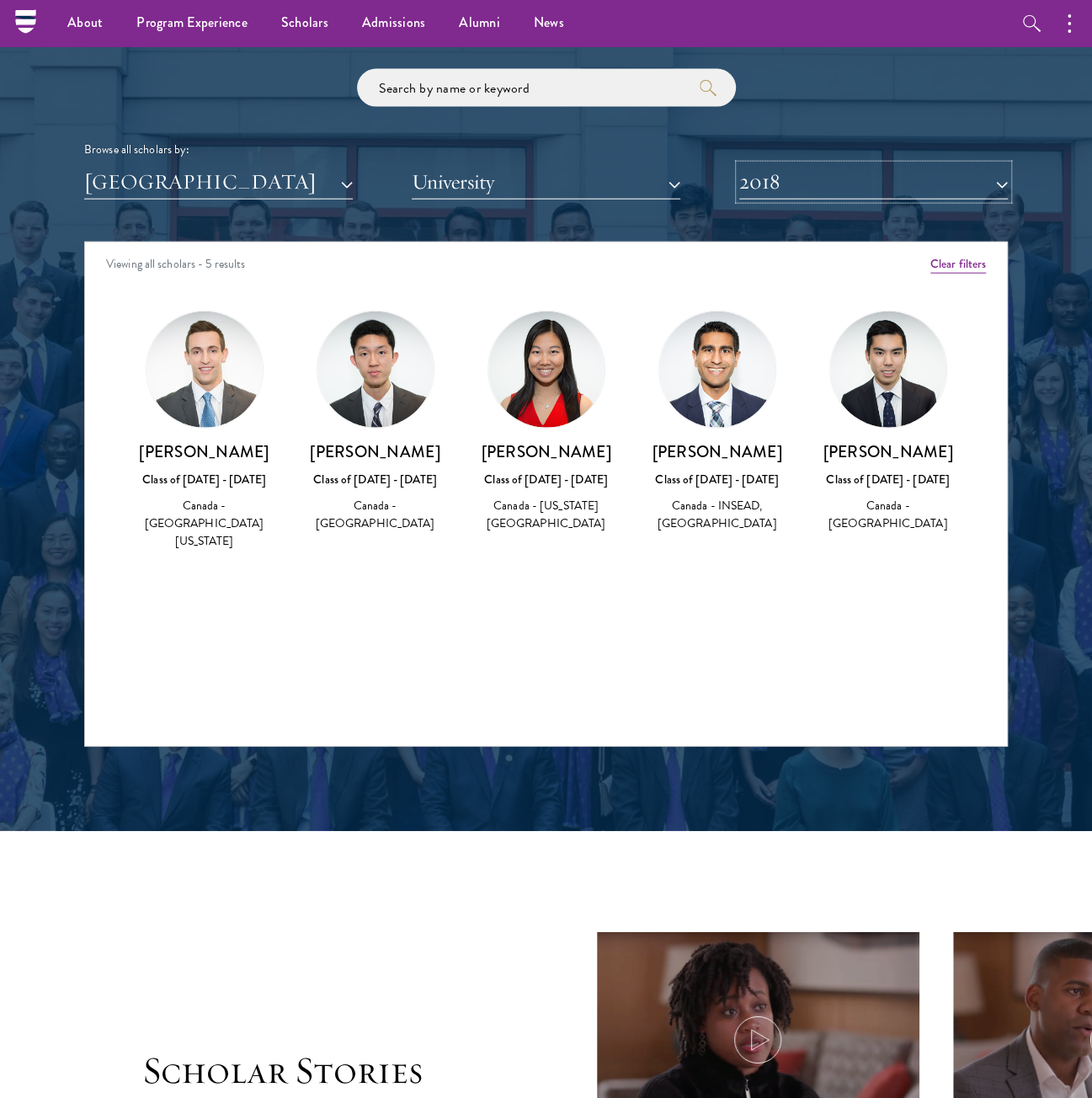
click at [815, 192] on button "2018" at bounding box center [874, 182] width 269 height 35
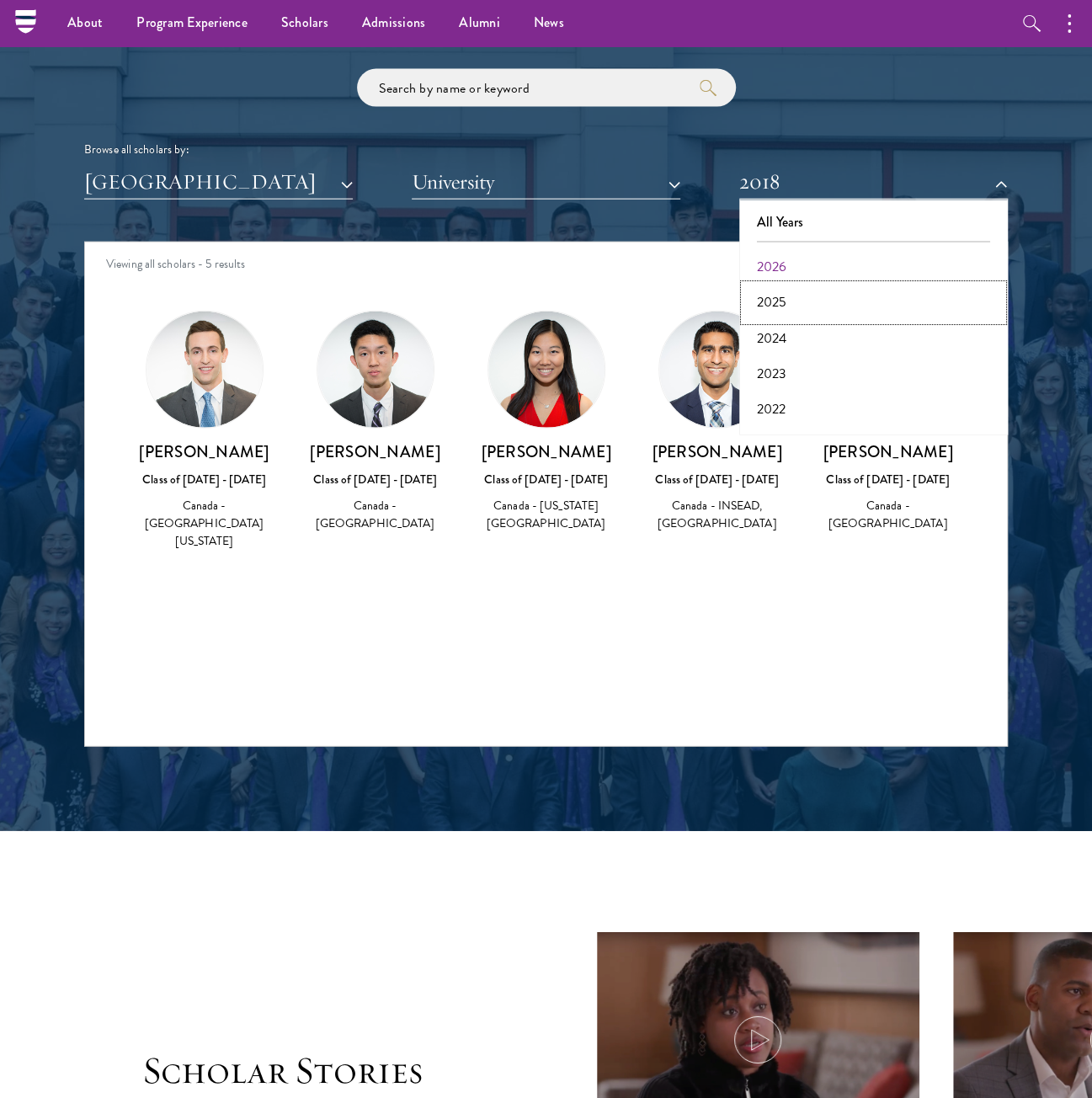
click at [814, 305] on button "2025" at bounding box center [874, 303] width 259 height 35
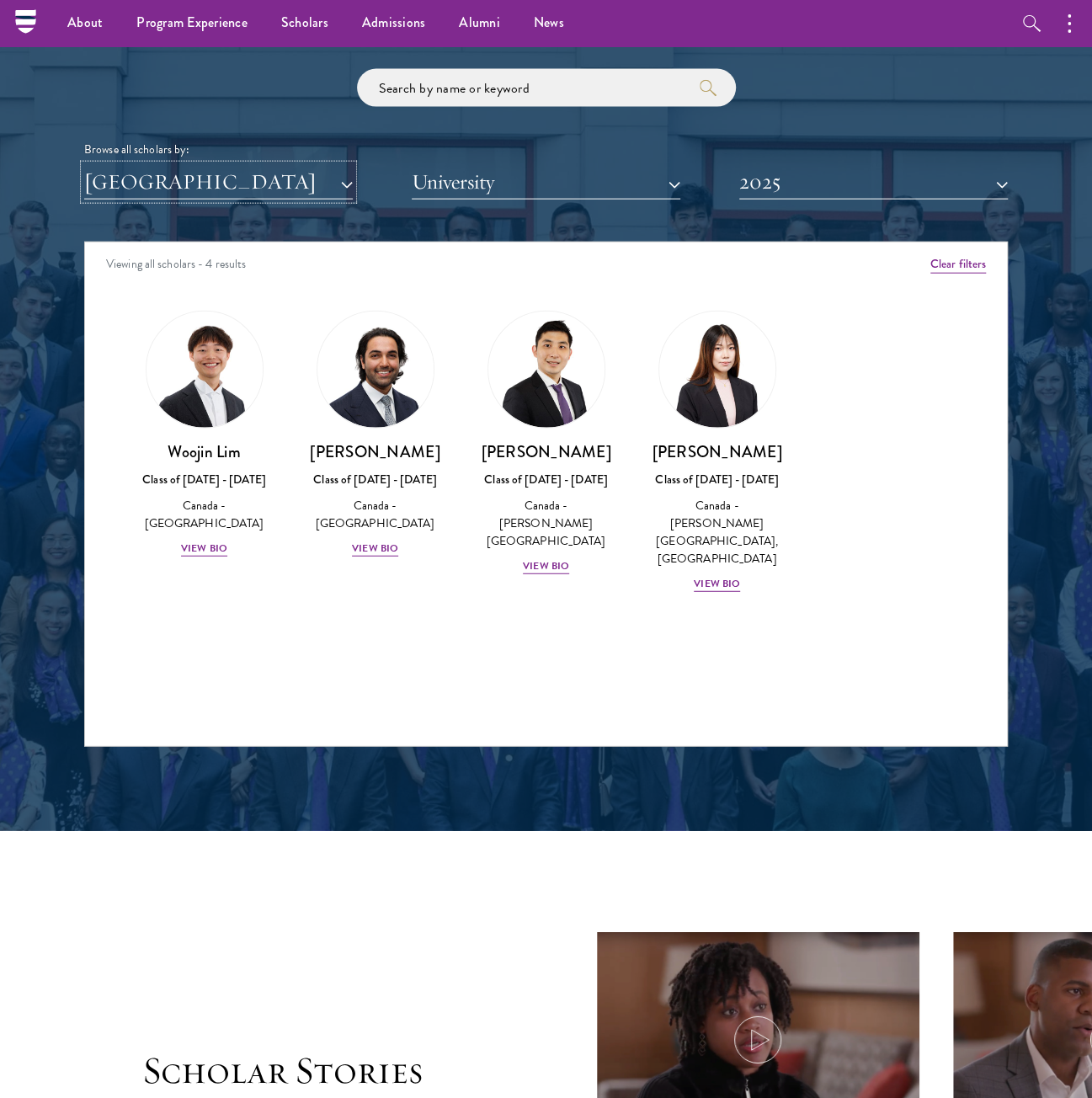
click at [272, 167] on button "[GEOGRAPHIC_DATA]" at bounding box center [218, 182] width 269 height 35
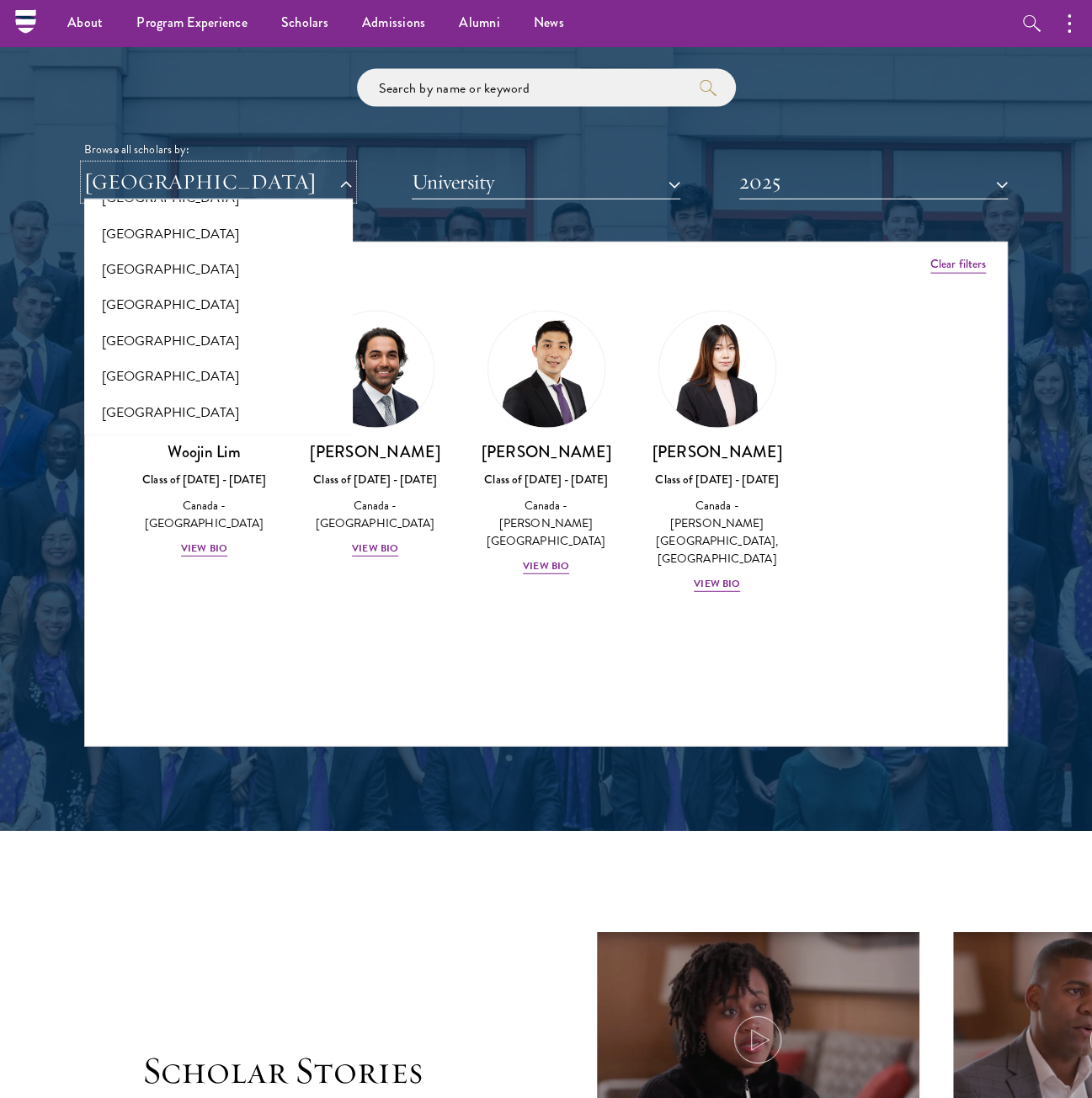
scroll to position [3453, 0]
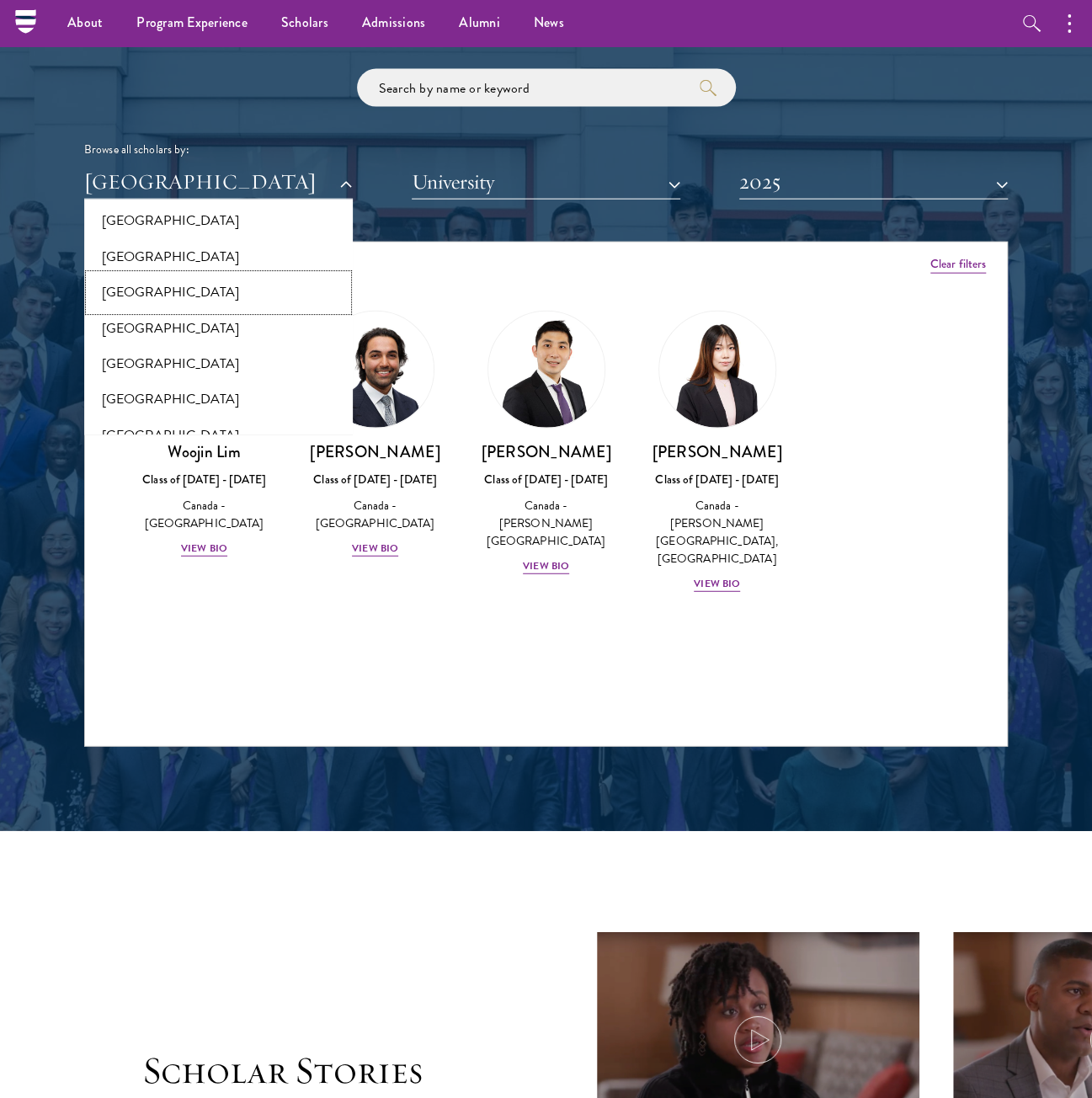
click at [161, 283] on button "[GEOGRAPHIC_DATA]" at bounding box center [218, 293] width 259 height 35
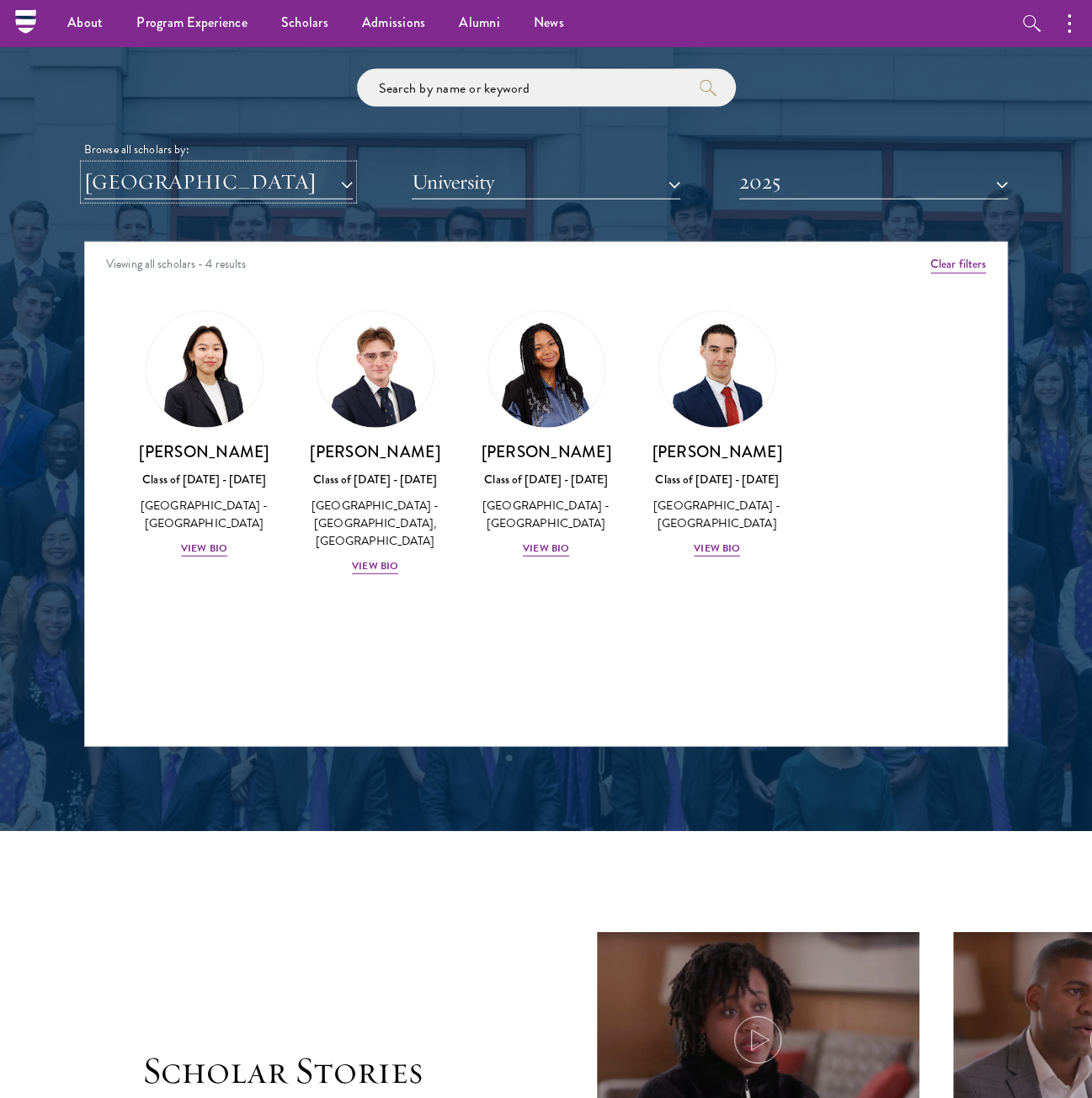
click at [228, 181] on button "[GEOGRAPHIC_DATA]" at bounding box center [218, 182] width 269 height 35
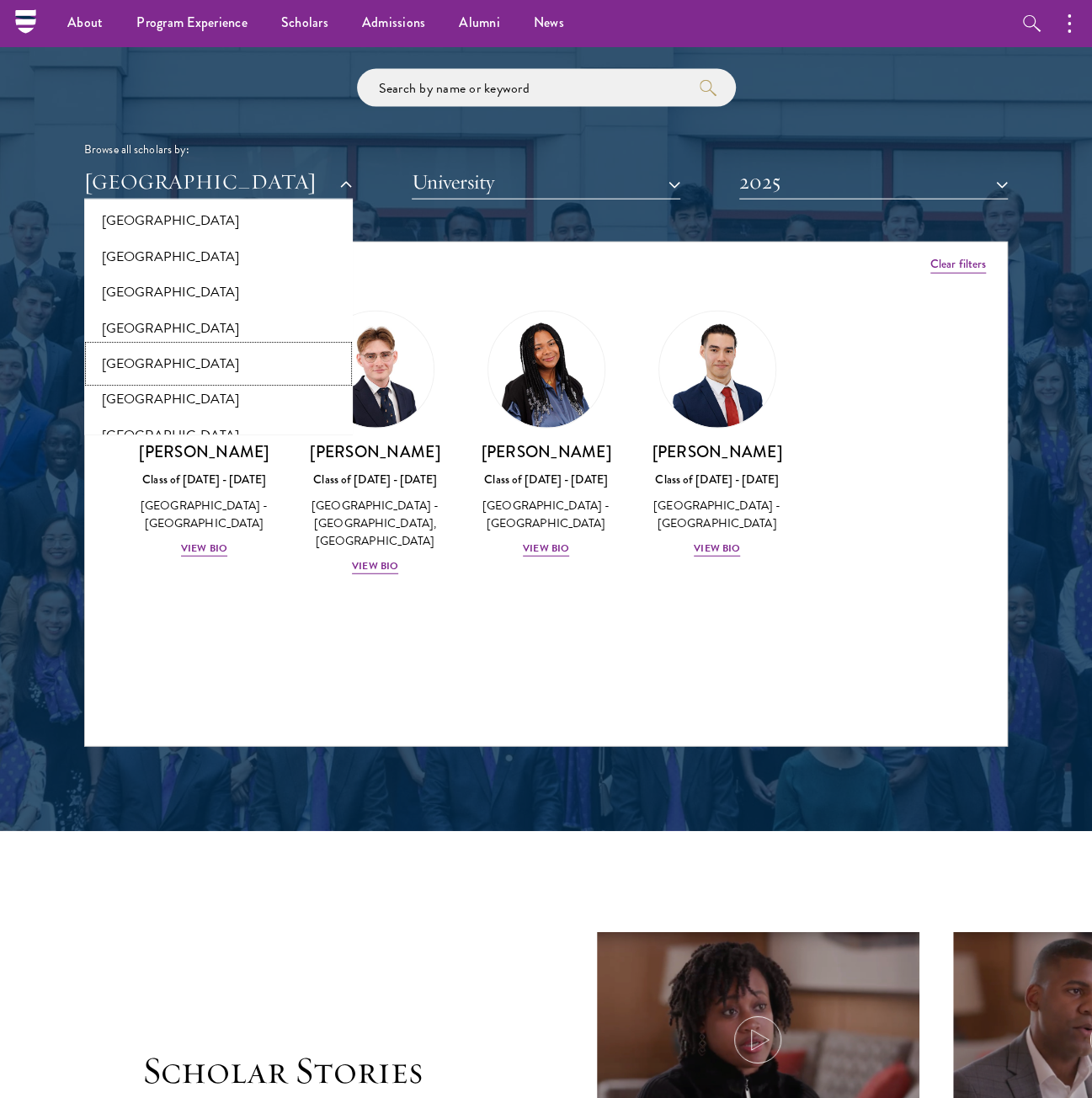
click at [191, 349] on button "[GEOGRAPHIC_DATA]" at bounding box center [218, 363] width 259 height 35
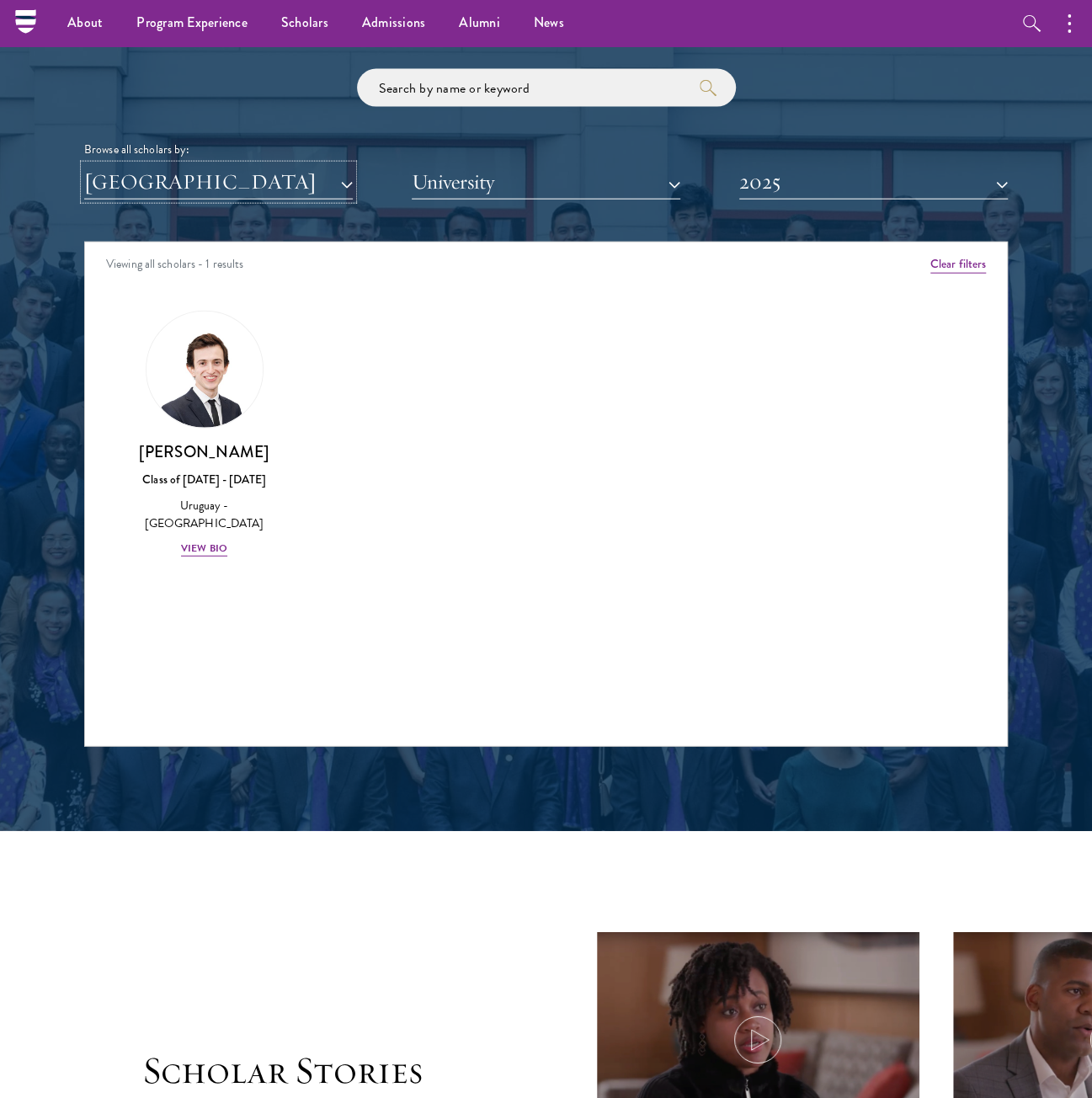
click at [195, 191] on button "[GEOGRAPHIC_DATA]" at bounding box center [218, 182] width 269 height 35
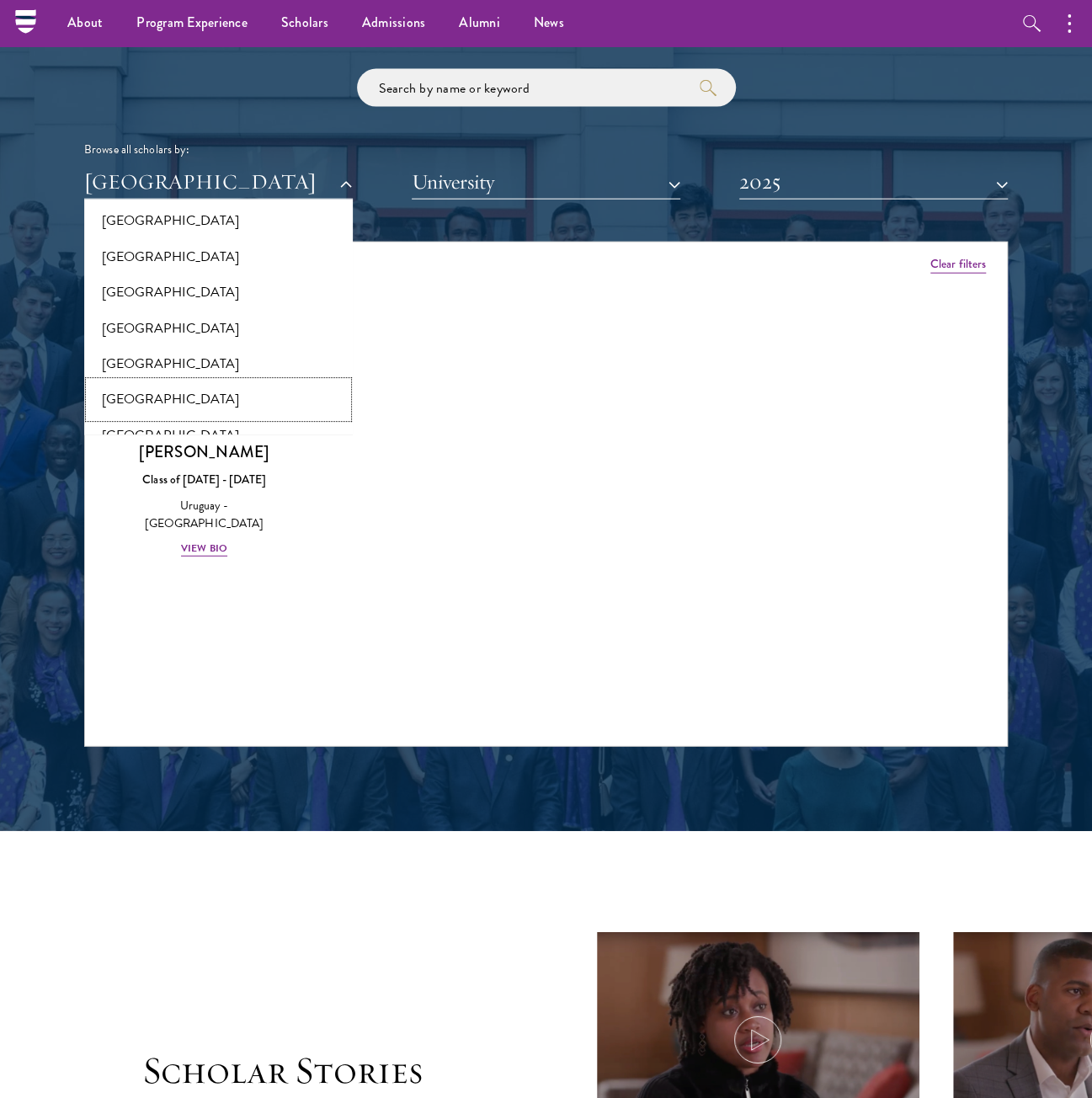
click at [160, 381] on button "[GEOGRAPHIC_DATA]" at bounding box center [218, 399] width 259 height 35
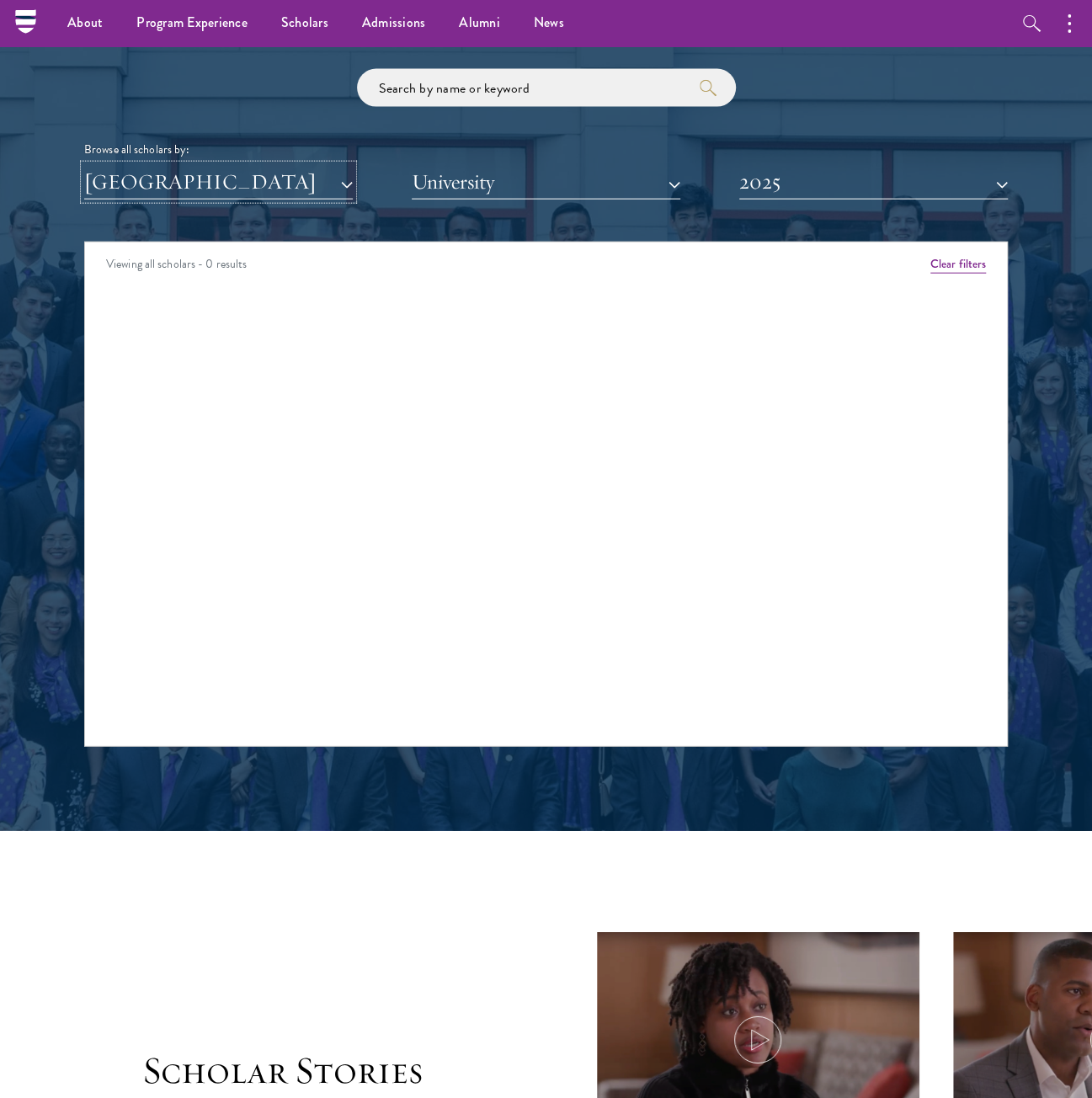
click at [196, 193] on button "[GEOGRAPHIC_DATA]" at bounding box center [218, 182] width 269 height 35
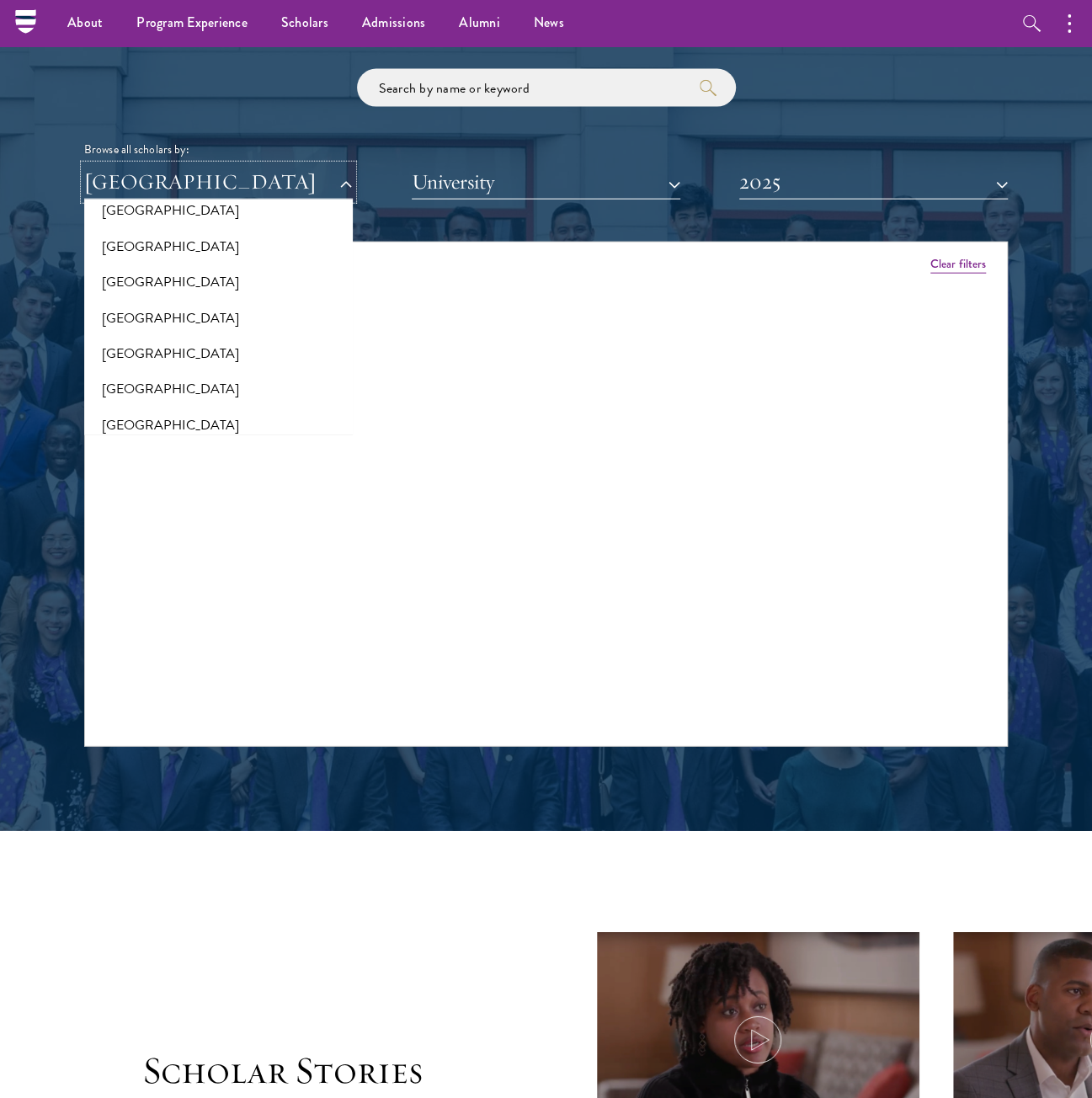
scroll to position [3369, 0]
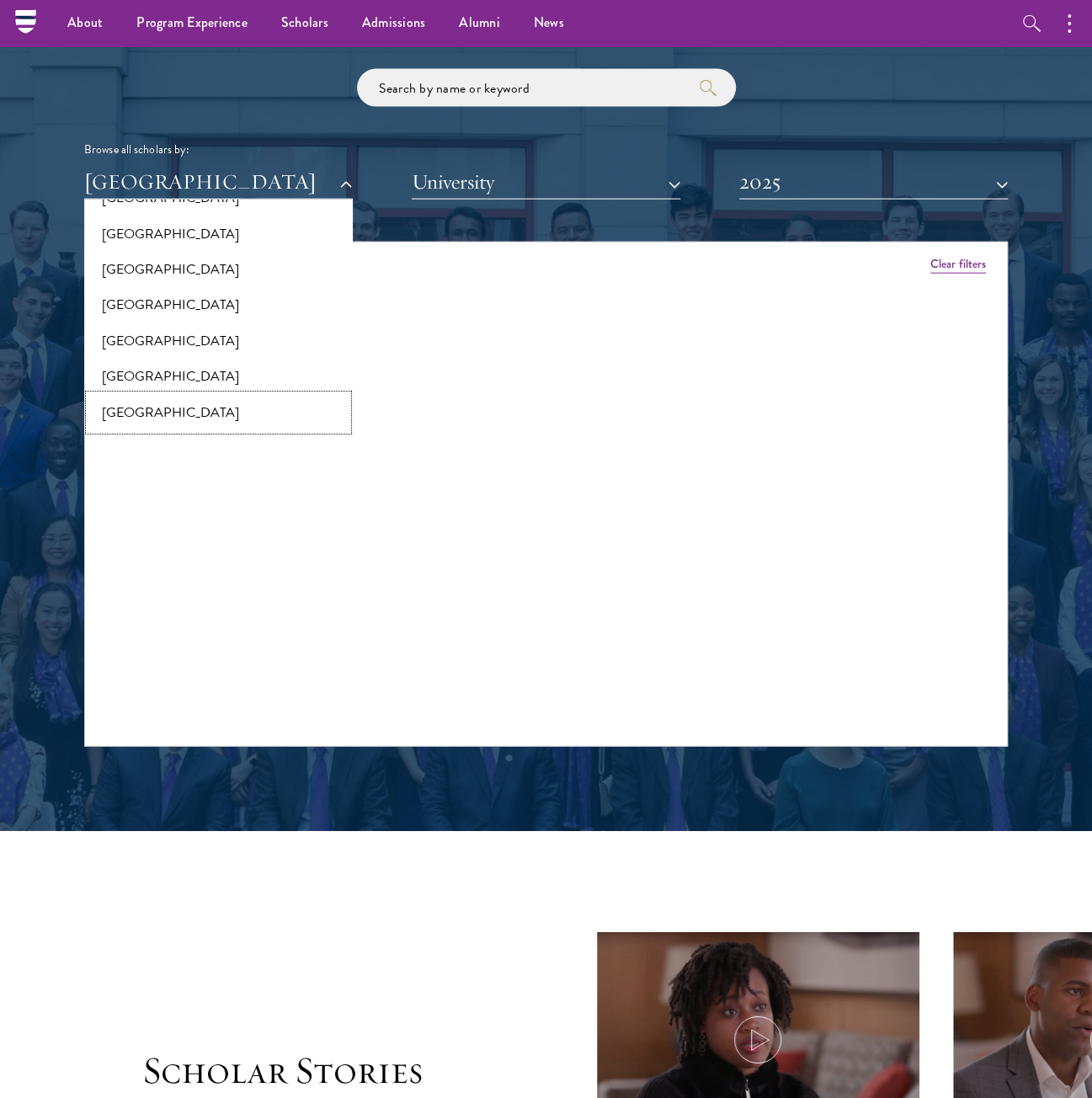
click at [184, 396] on button "[GEOGRAPHIC_DATA]" at bounding box center [218, 412] width 259 height 35
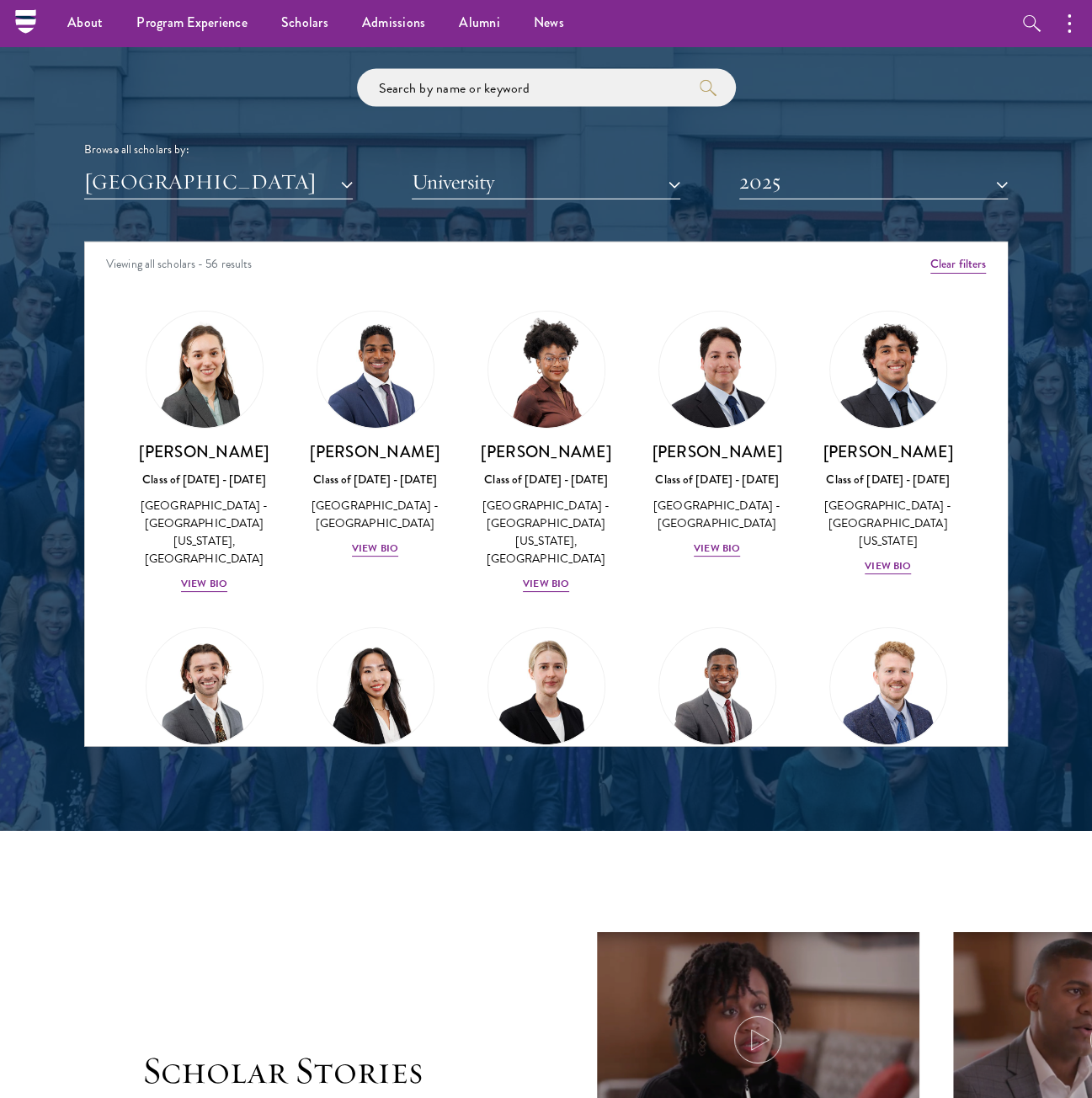
click at [802, 202] on div "Scholar Directory Congratulations and welcome to the Schwarzman Scholars Class …" at bounding box center [546, 319] width 924 height 857
click at [802, 195] on button "2025" at bounding box center [874, 182] width 269 height 35
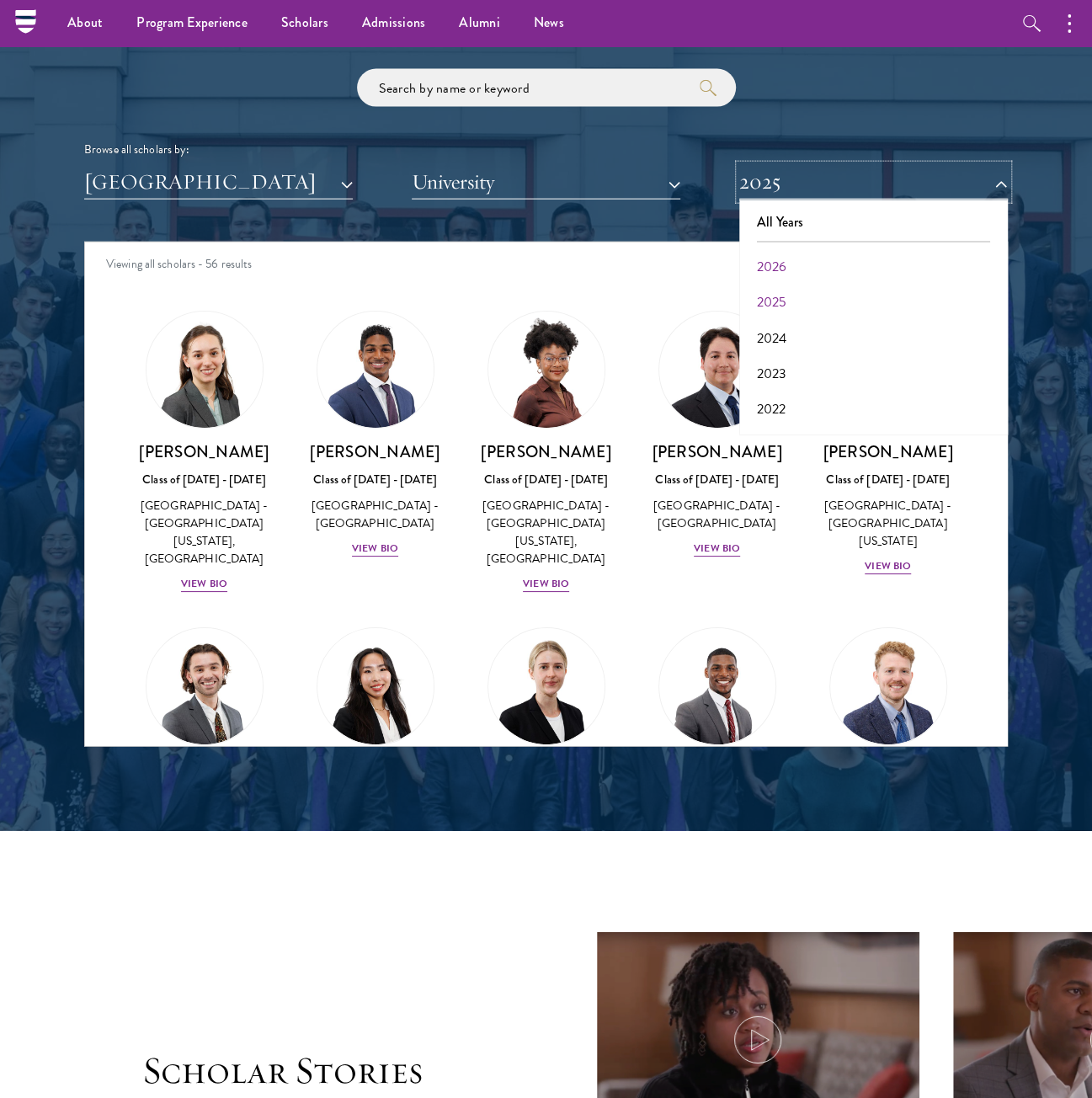
scroll to position [84, 0]
click at [817, 313] on button "2022" at bounding box center [874, 326] width 259 height 35
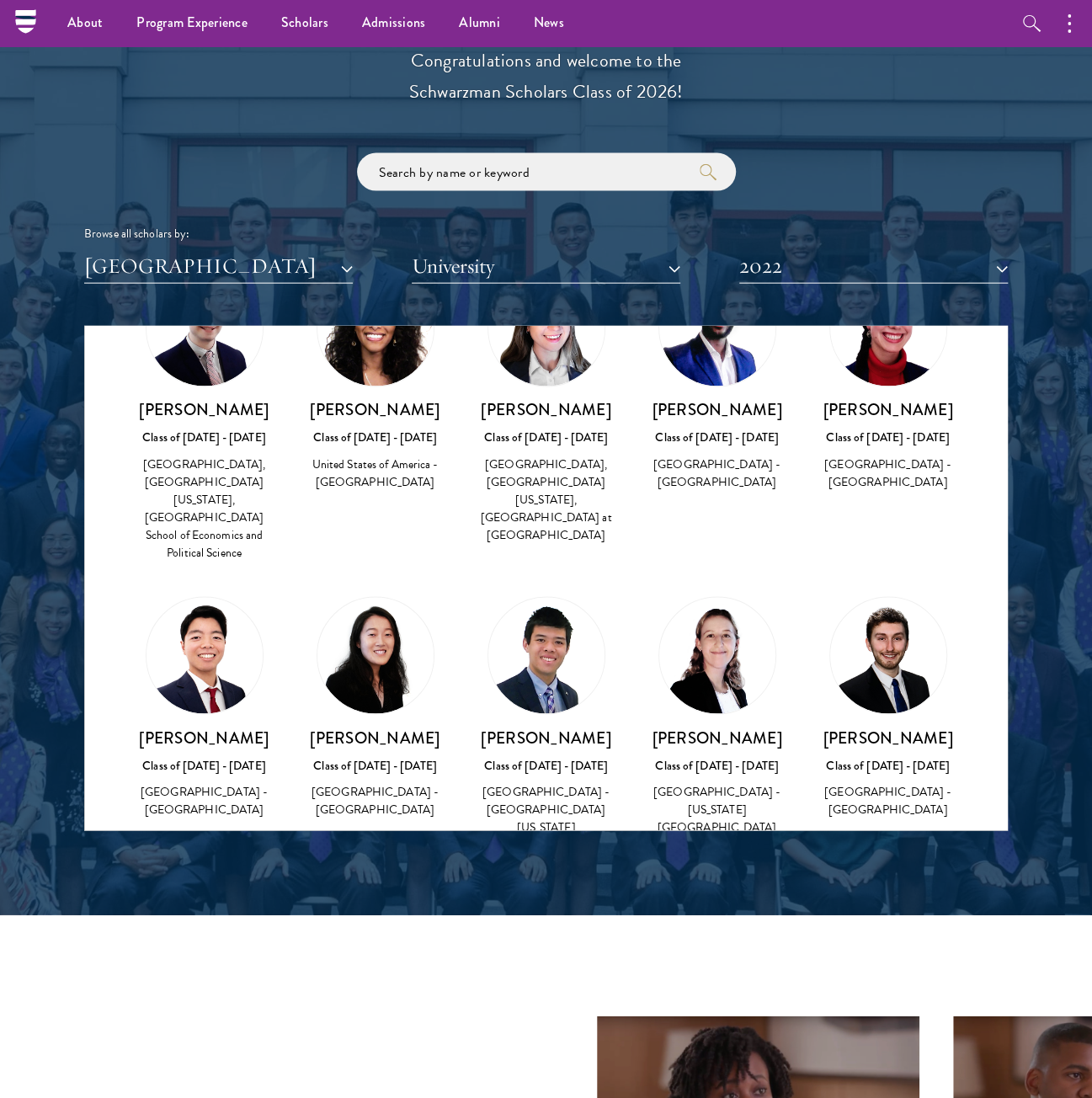
scroll to position [1684, 0]
